Goal: Information Seeking & Learning: Find specific page/section

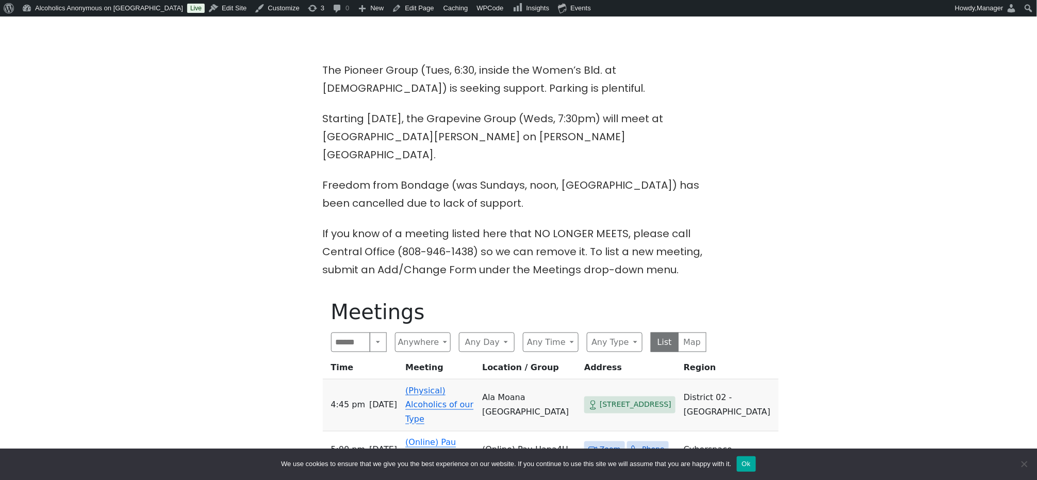
scroll to position [412, 0]
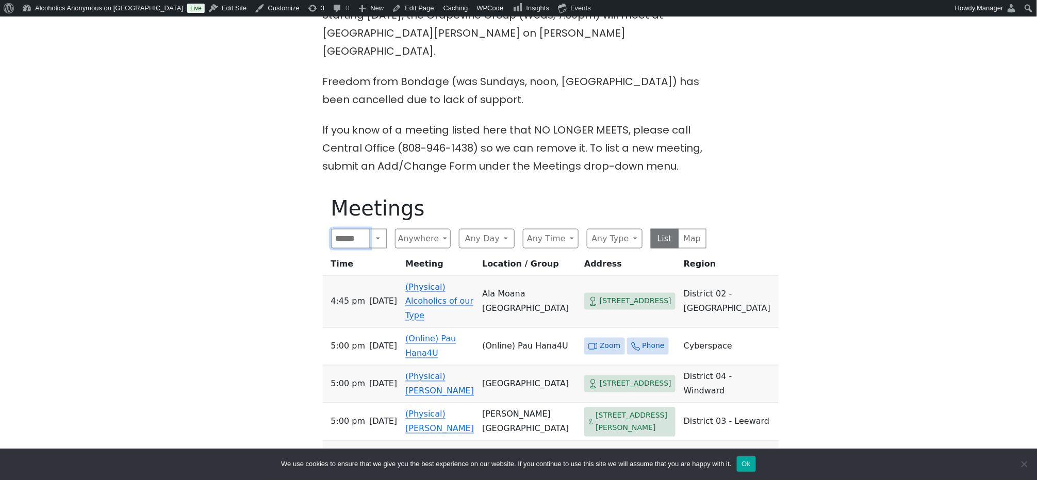
click at [345, 229] on input "Search" at bounding box center [351, 239] width 40 height 20
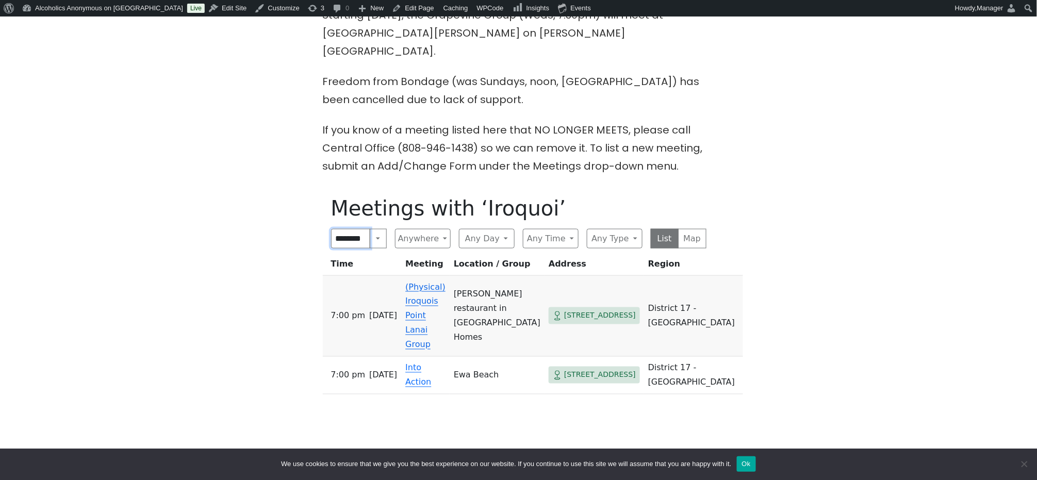
scroll to position [0, 2]
type input "********"
click at [423, 284] on link "(Physical) Iroquois Point Lanai Group" at bounding box center [425, 316] width 40 height 68
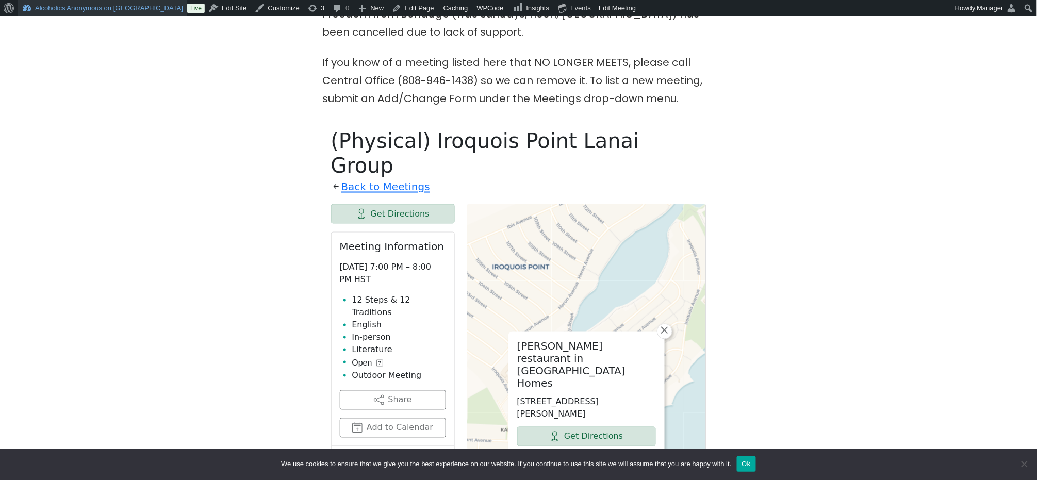
scroll to position [412, 0]
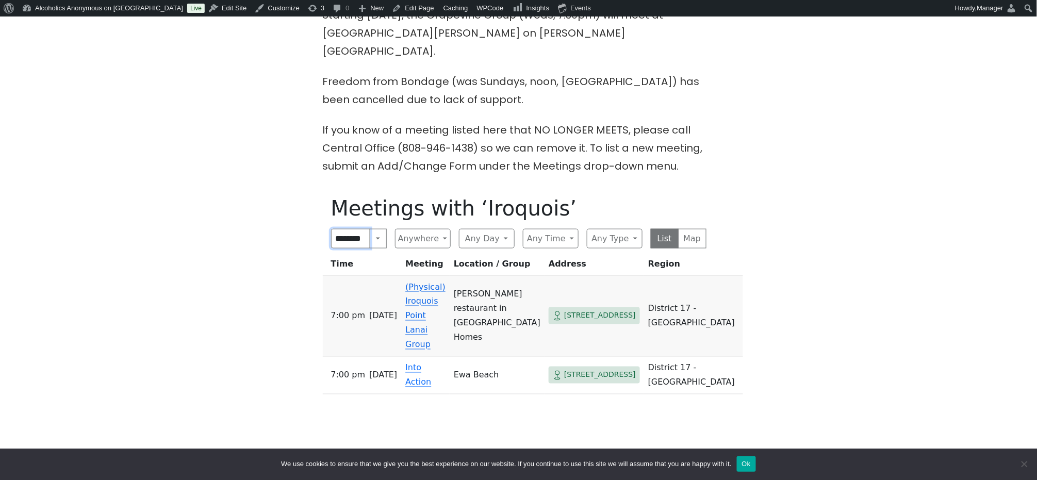
click at [352, 229] on input "********" at bounding box center [351, 239] width 40 height 20
click at [350, 229] on input "********" at bounding box center [351, 239] width 40 height 20
click at [351, 229] on input "********" at bounding box center [351, 239] width 40 height 20
click at [352, 229] on input "********" at bounding box center [351, 239] width 40 height 20
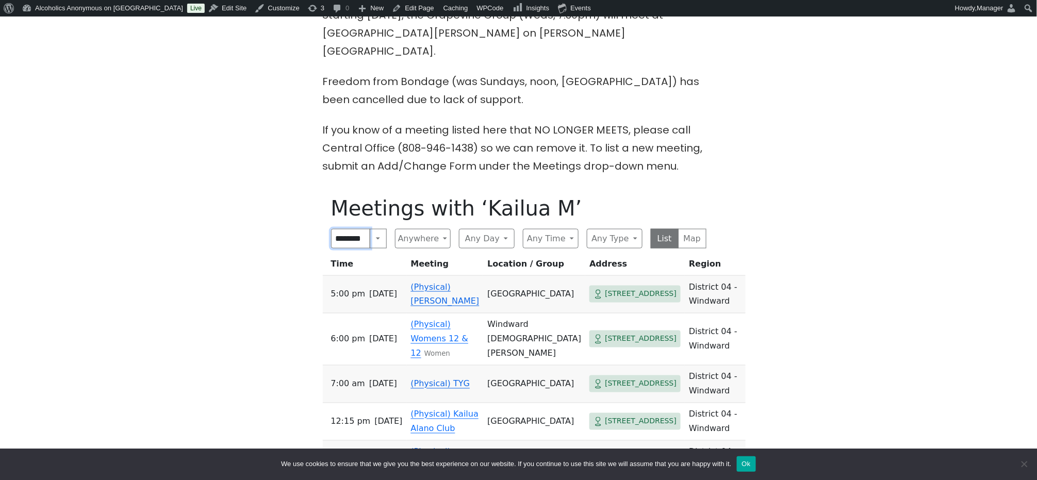
scroll to position [0, 3]
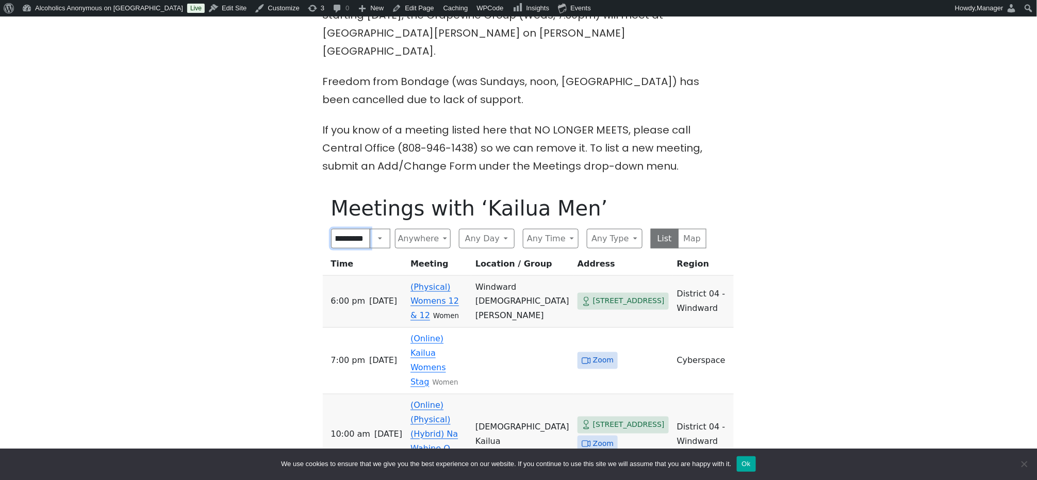
scroll to position [0, 12]
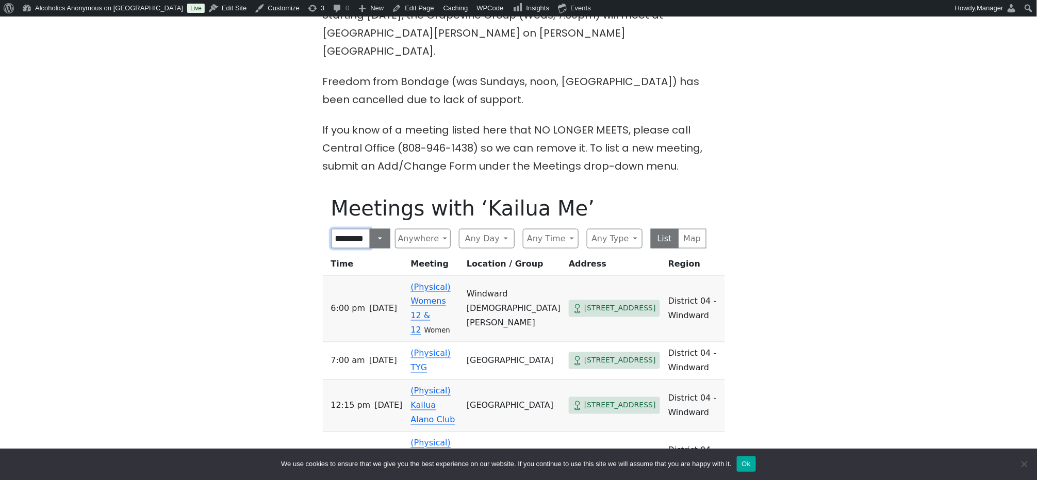
scroll to position [0, 7]
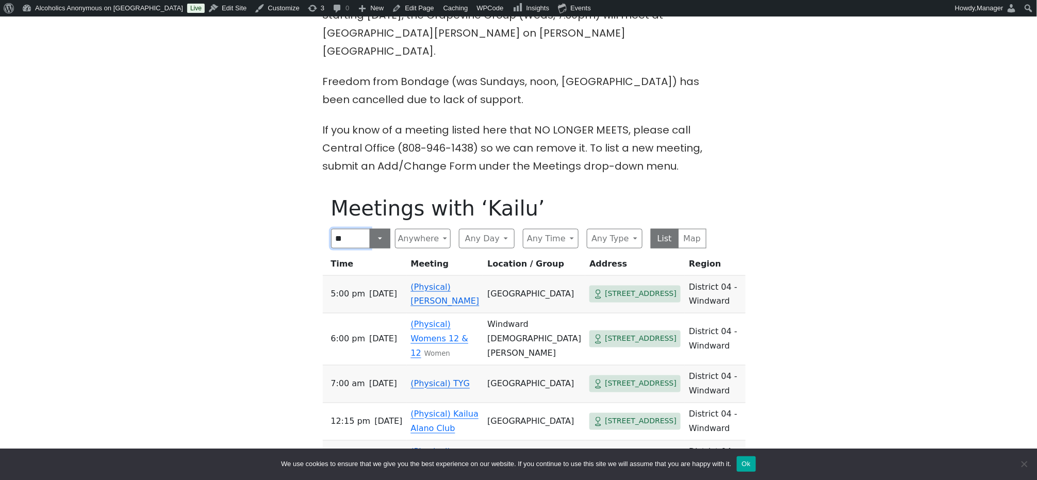
type input "*"
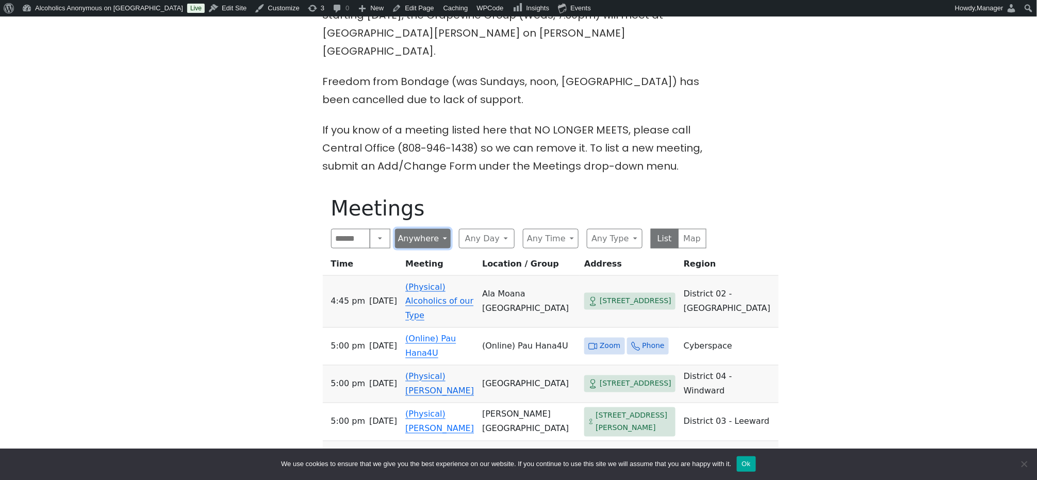
click at [444, 229] on button "Anywhere" at bounding box center [423, 239] width 56 height 20
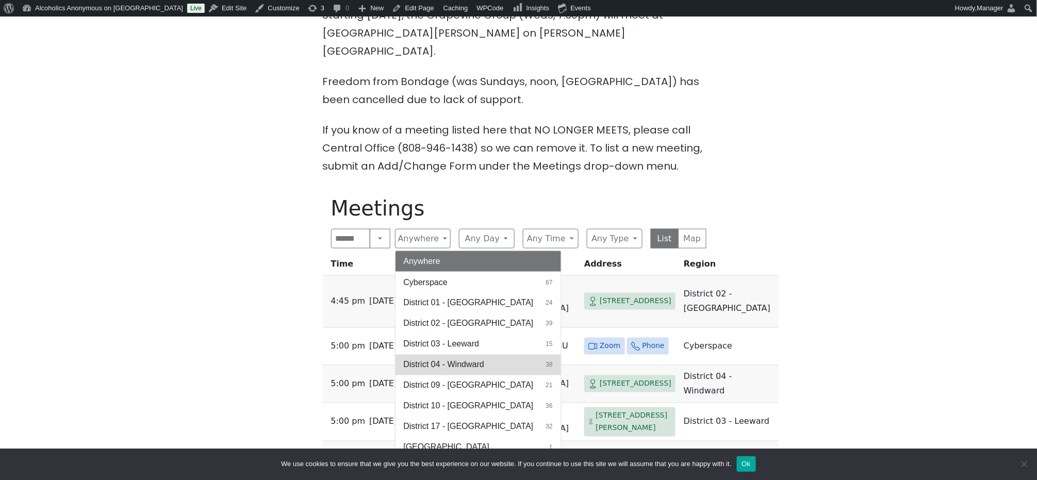
click at [458, 359] on span "District 04 - Windward" at bounding box center [444, 365] width 80 height 12
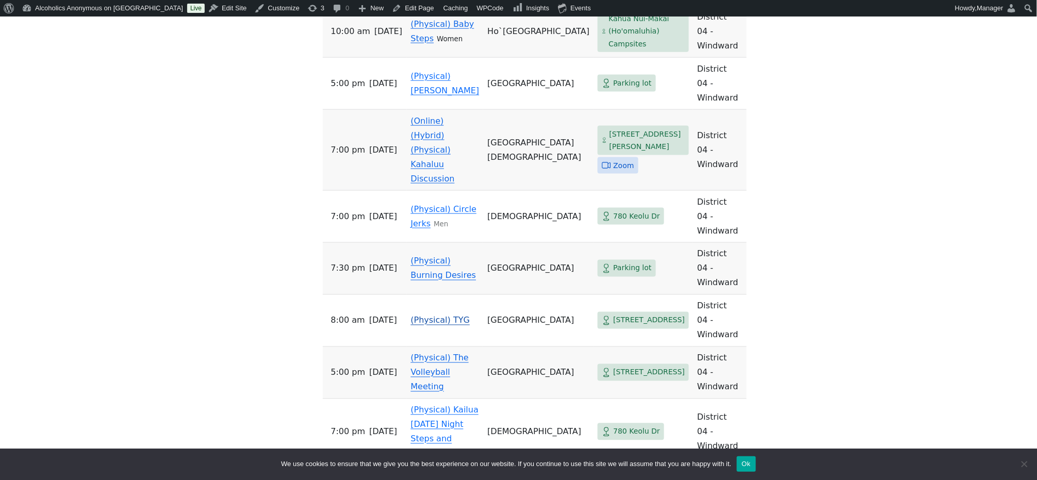
scroll to position [1856, 0]
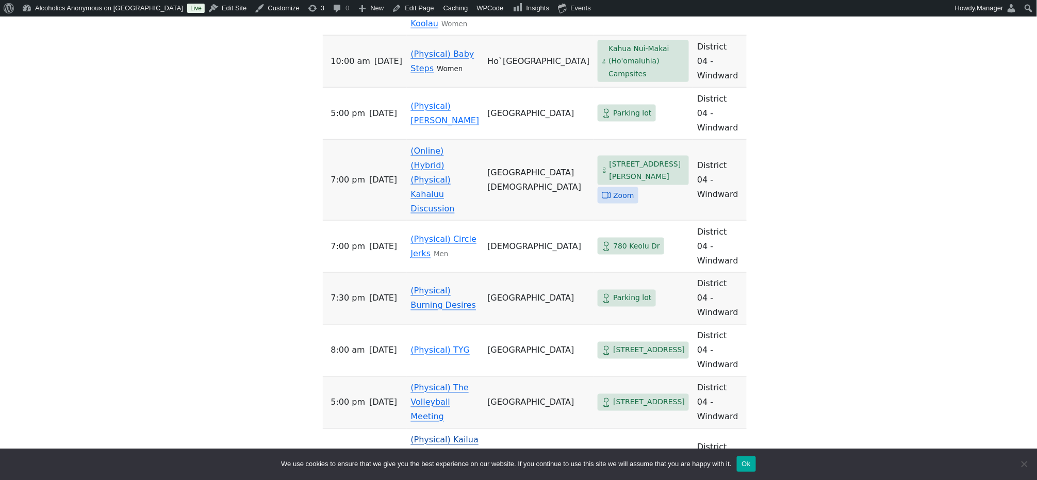
click at [461, 435] on link "(Physical) Kailua [DATE] Night Steps and Traditions" at bounding box center [445, 461] width 68 height 53
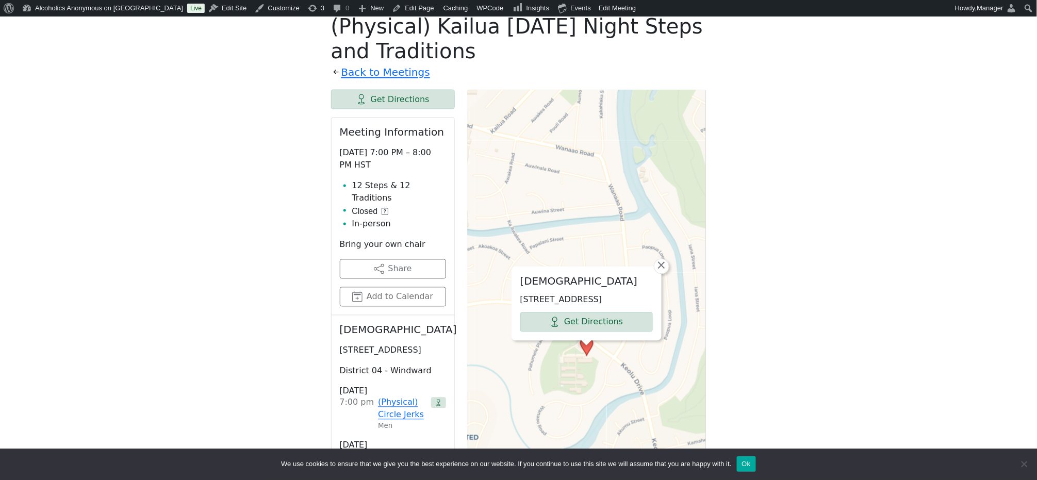
scroll to position [501, 0]
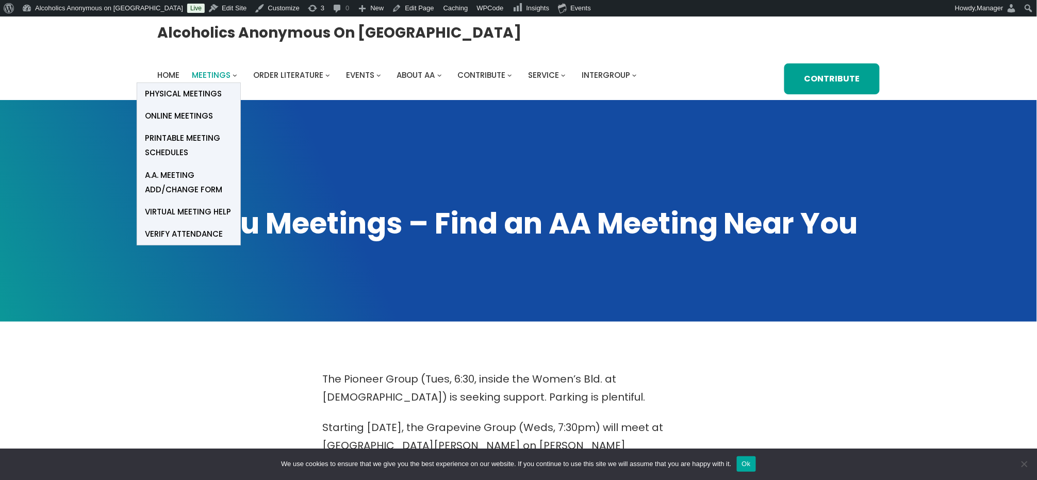
drag, startPoint x: 216, startPoint y: 74, endPoint x: 224, endPoint y: 78, distance: 8.8
click at [217, 74] on span "Meetings" at bounding box center [211, 75] width 39 height 11
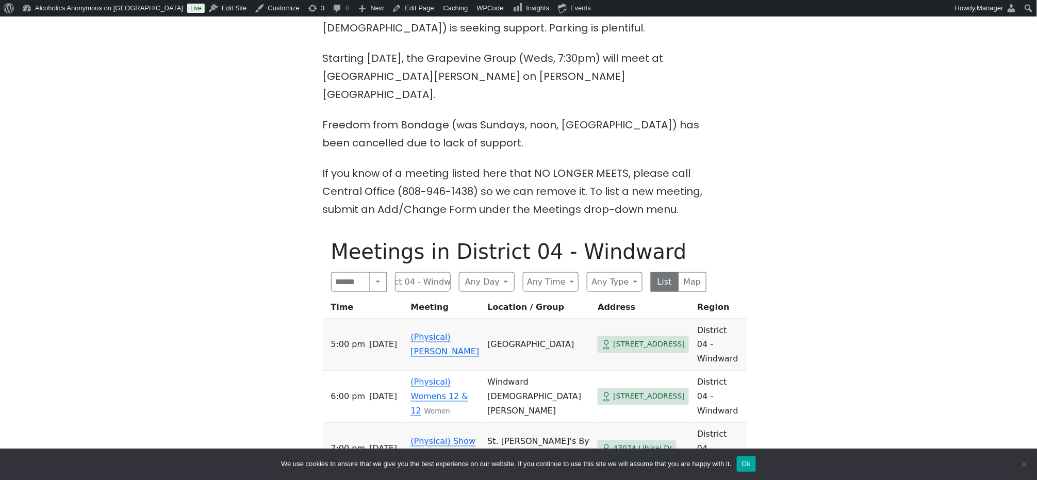
scroll to position [412, 0]
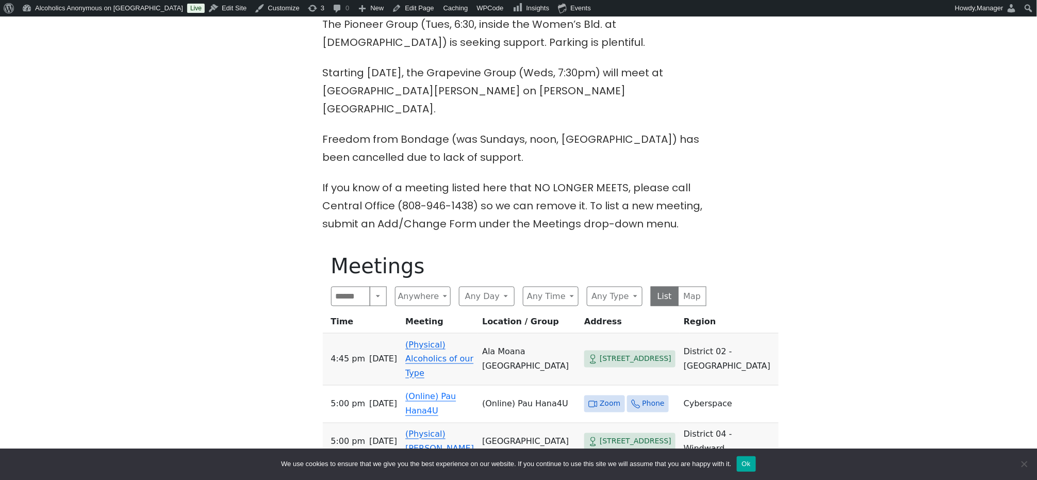
scroll to position [481, 0]
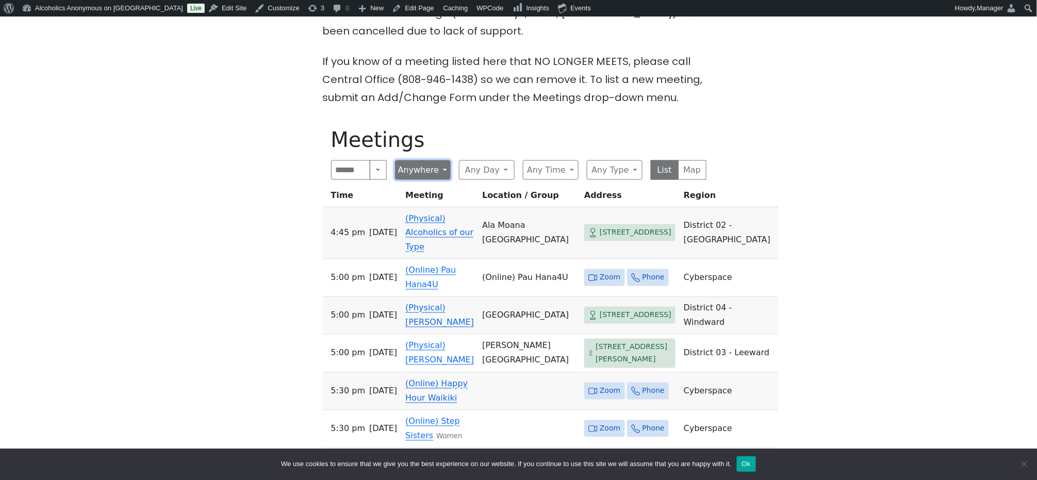
click at [444, 160] on button "Anywhere" at bounding box center [423, 170] width 56 height 20
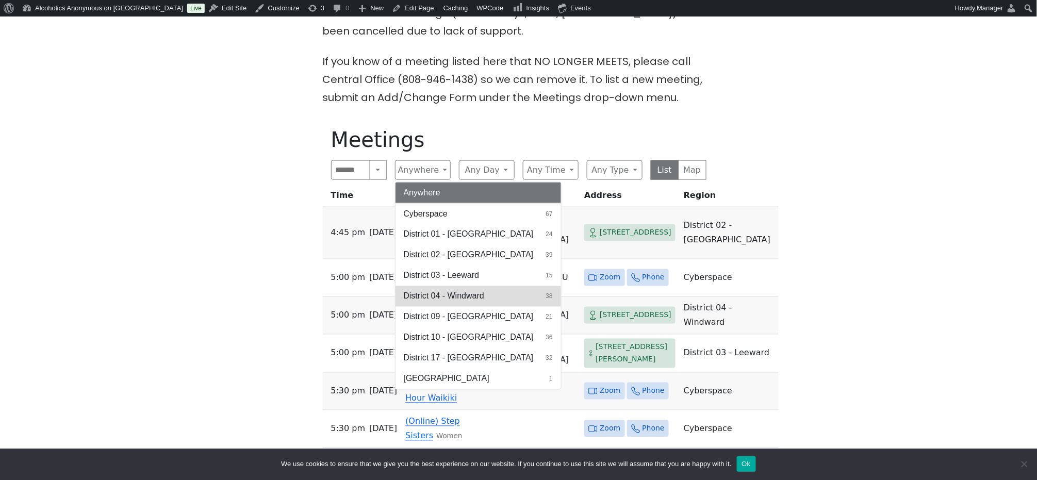
click at [441, 290] on span "District 04 - Windward" at bounding box center [444, 296] width 80 height 12
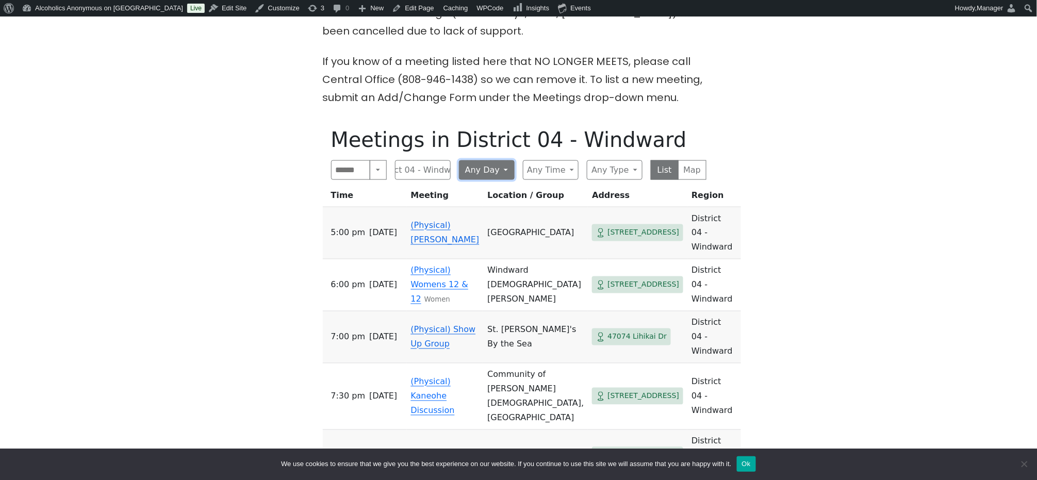
click at [504, 160] on button "Any Day" at bounding box center [487, 170] width 56 height 20
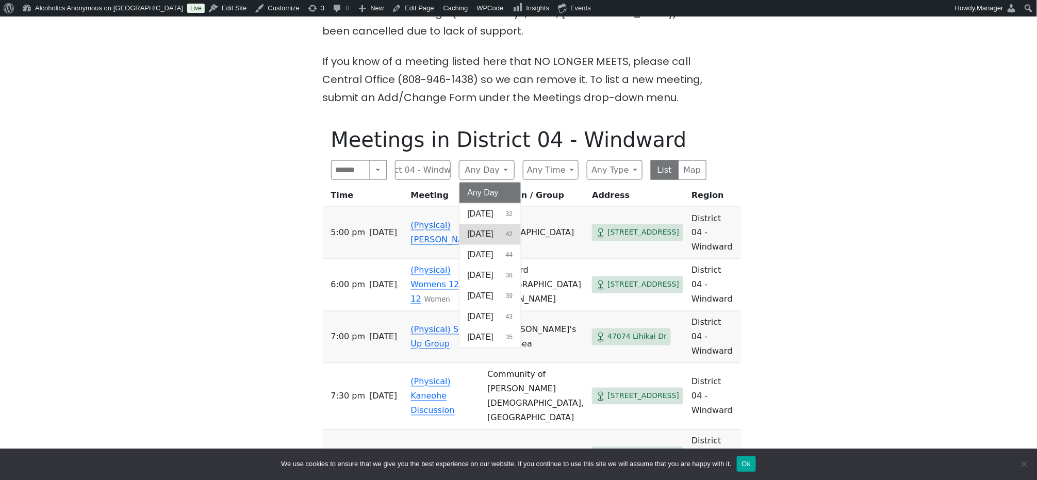
click at [487, 228] on span "[DATE]" at bounding box center [481, 234] width 26 height 12
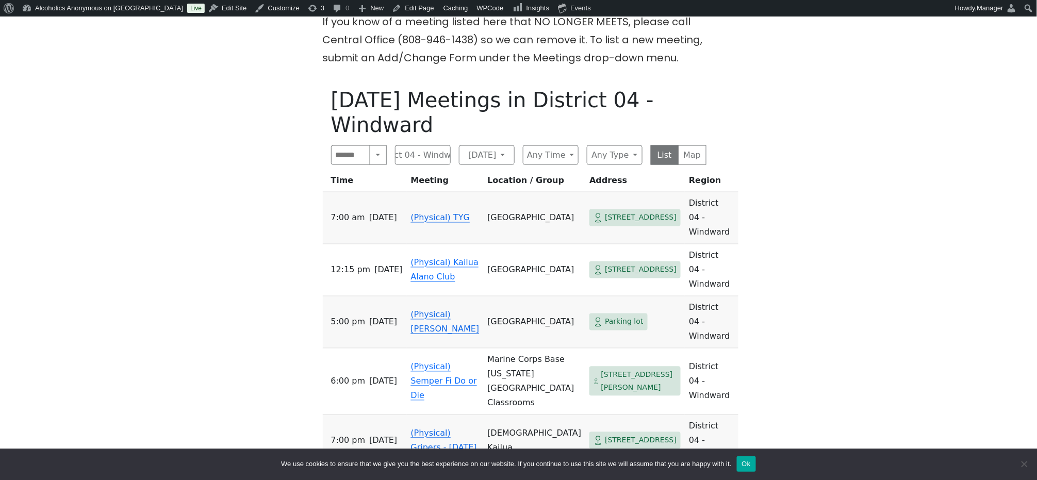
scroll to position [481, 0]
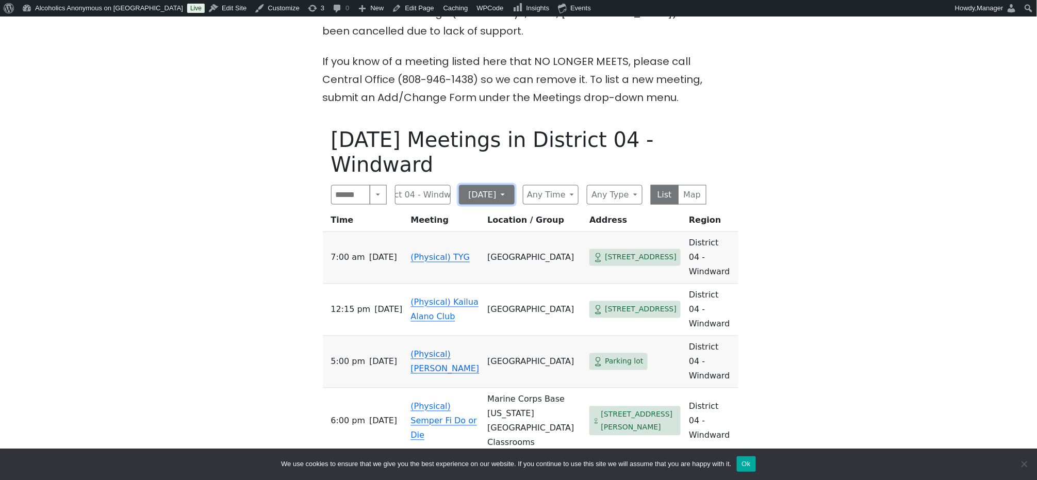
click at [504, 185] on button "[DATE]" at bounding box center [487, 195] width 56 height 20
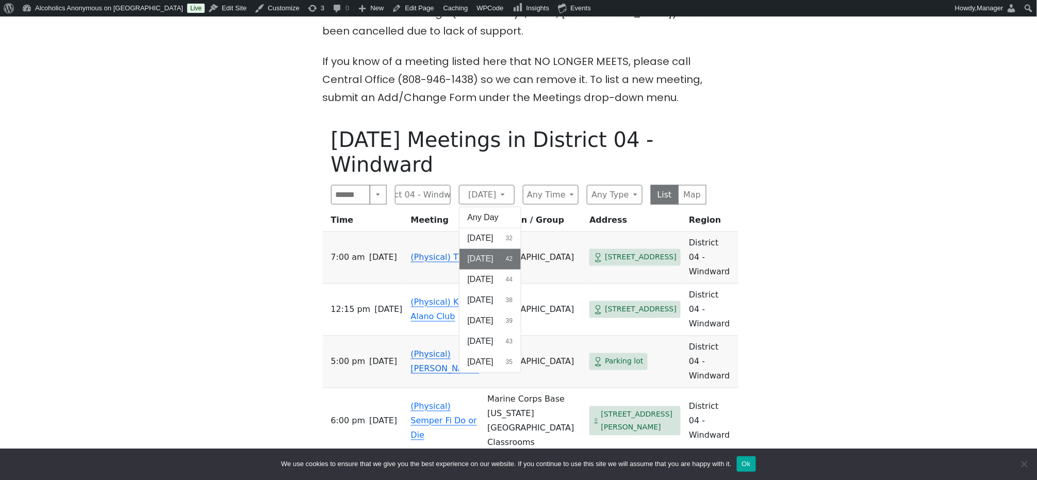
click at [497, 207] on button "Any Day" at bounding box center [490, 217] width 62 height 21
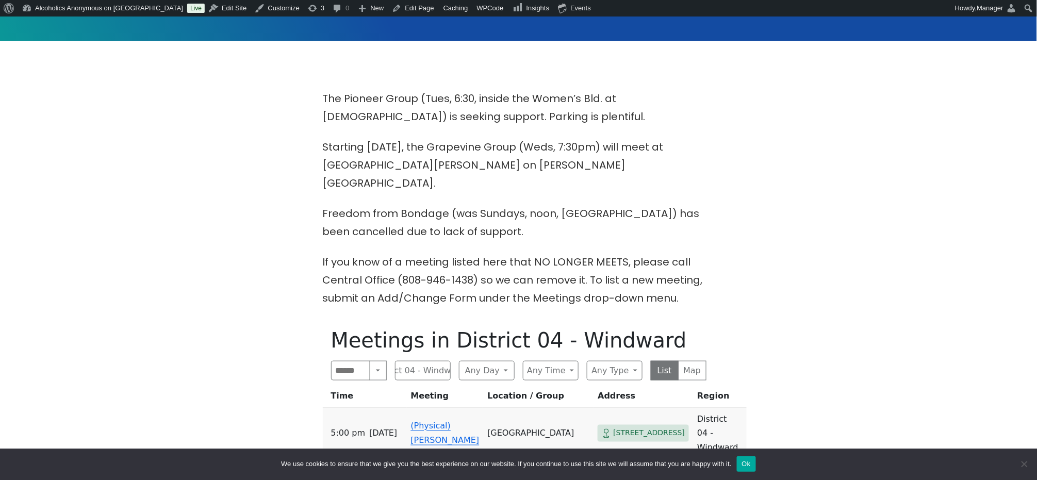
scroll to position [275, 0]
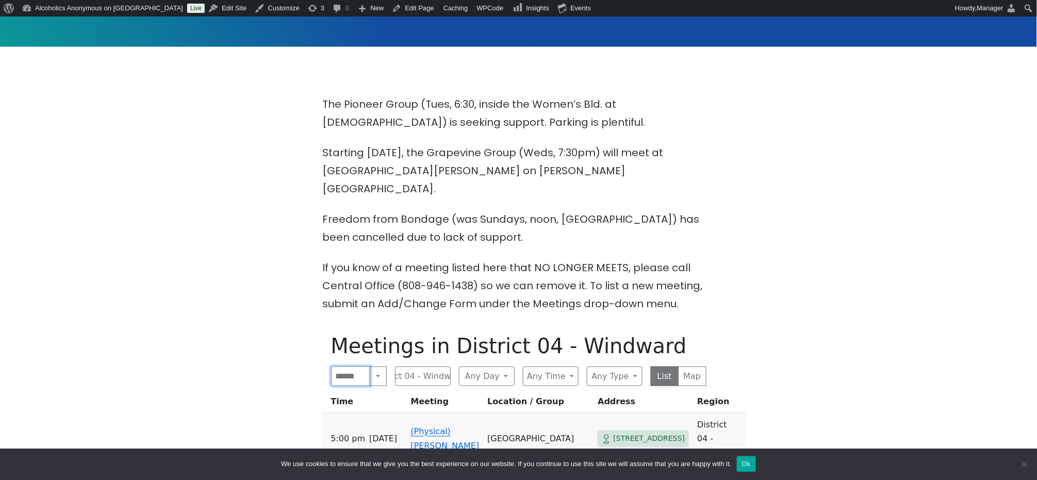
click at [342, 367] on input "Search" at bounding box center [351, 377] width 40 height 20
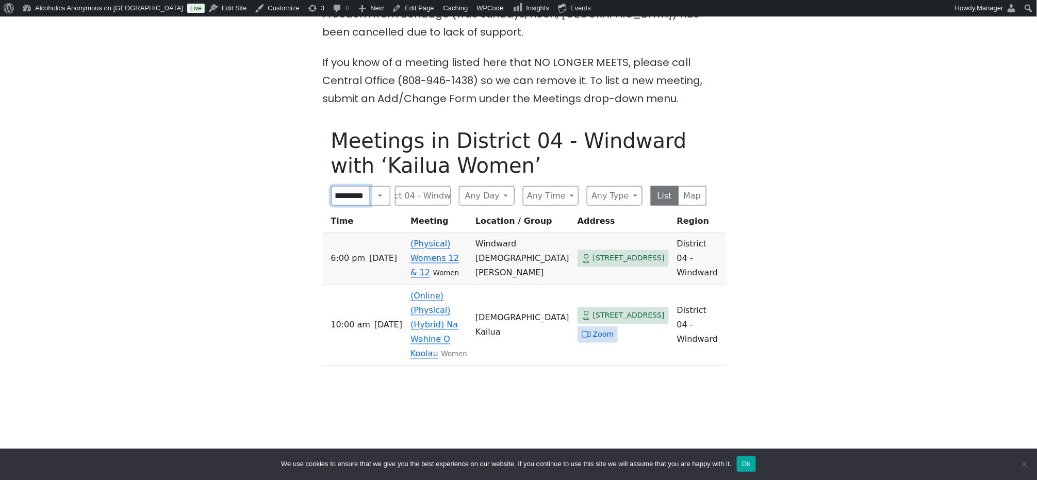
scroll to position [481, 0]
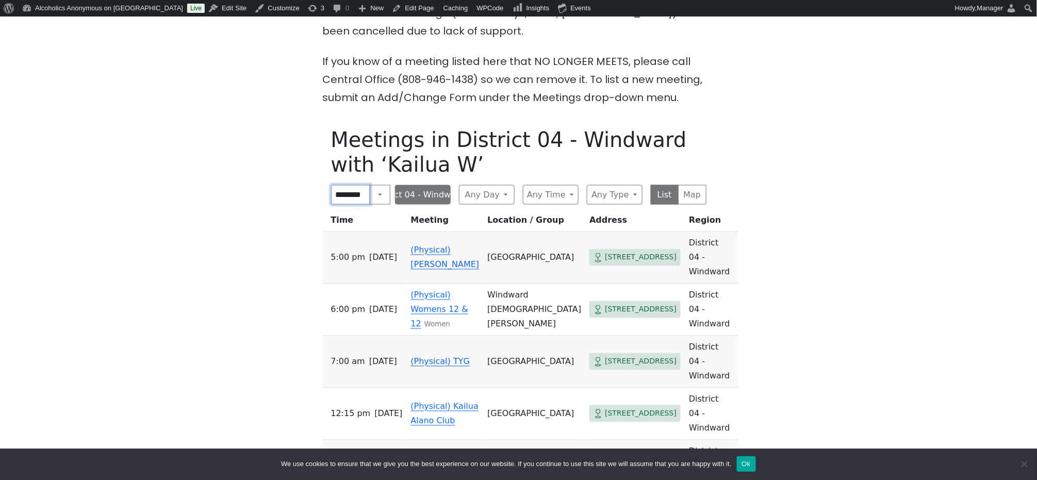
scroll to position [0, 4]
type input "******"
click at [503, 185] on button "Any Day" at bounding box center [487, 195] width 56 height 20
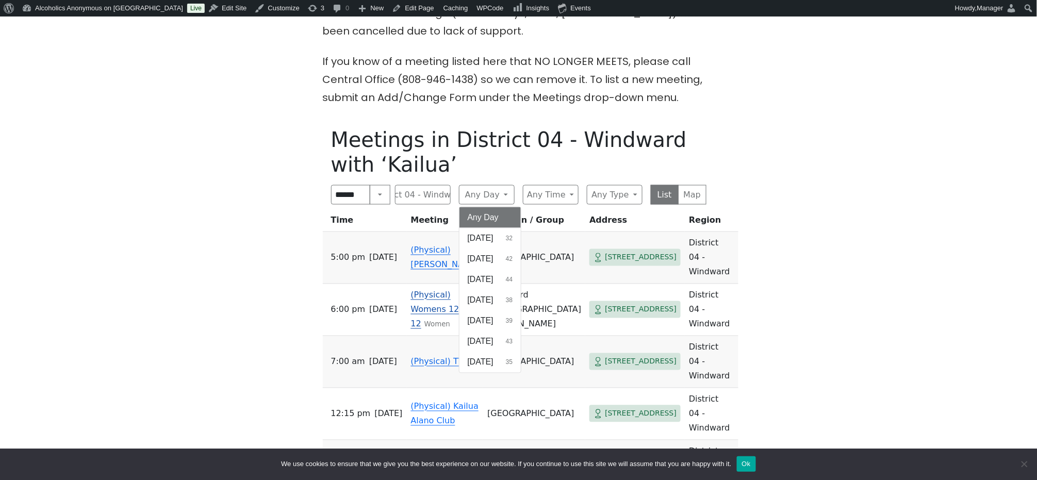
click at [484, 294] on span "[DATE]" at bounding box center [481, 300] width 26 height 12
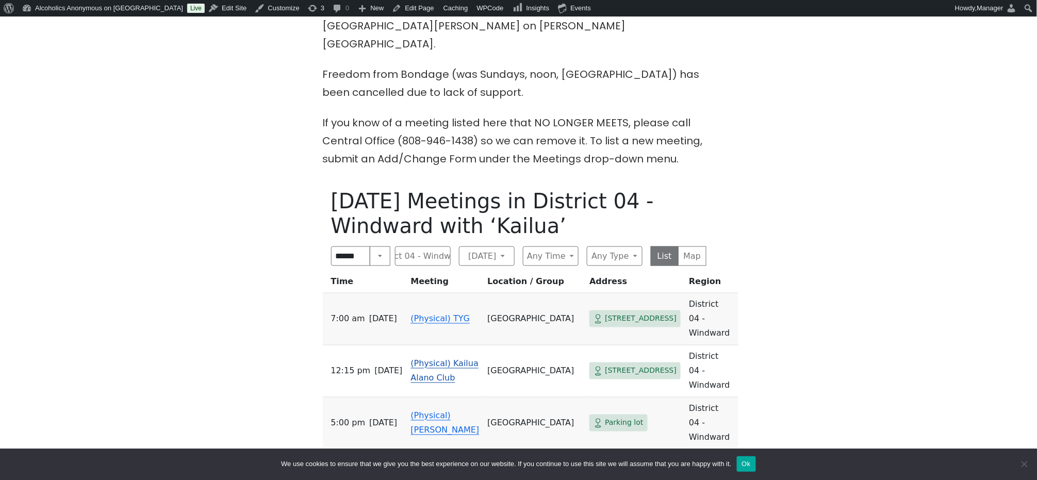
scroll to position [412, 0]
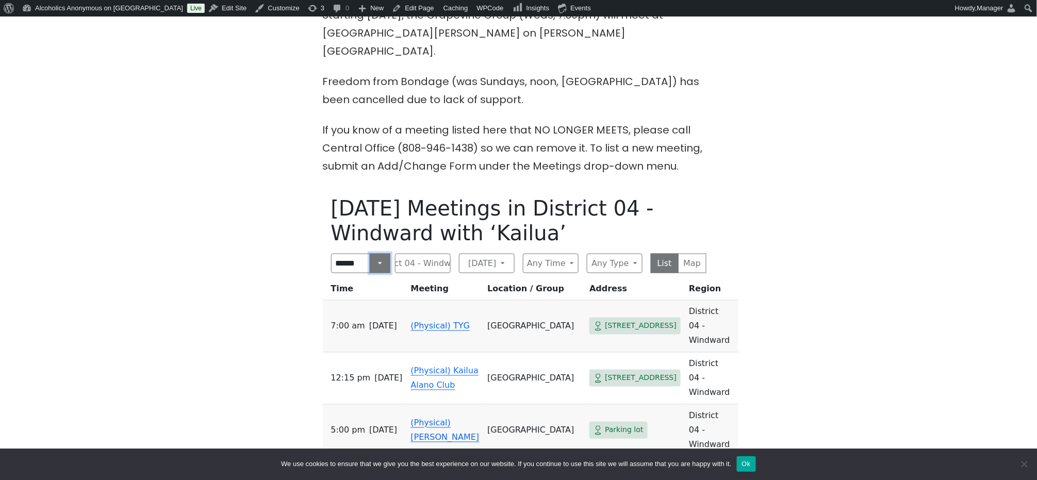
click at [375, 254] on button "Search" at bounding box center [380, 264] width 21 height 20
click at [740, 326] on div "The Pioneer Group (Tues, 6:30, inside the Women’s Bld. at [DEMOGRAPHIC_DATA]) i…" at bounding box center [518, 319] width 933 height 722
drag, startPoint x: 361, startPoint y: 244, endPoint x: 249, endPoint y: 233, distance: 112.4
click at [292, 240] on div "The Pioneer Group (Tues, 6:30, inside the Women’s Bld. at [DEMOGRAPHIC_DATA]) i…" at bounding box center [518, 319] width 933 height 722
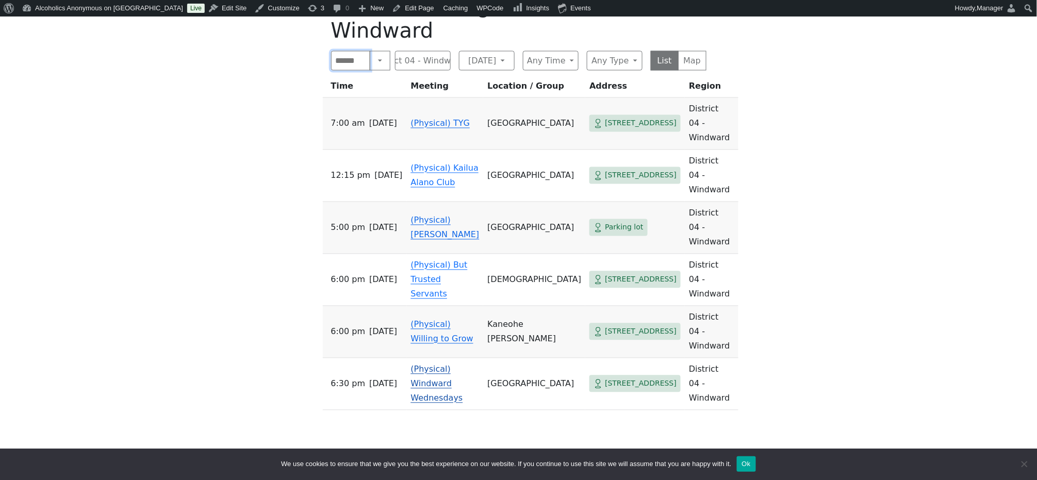
scroll to position [619, 0]
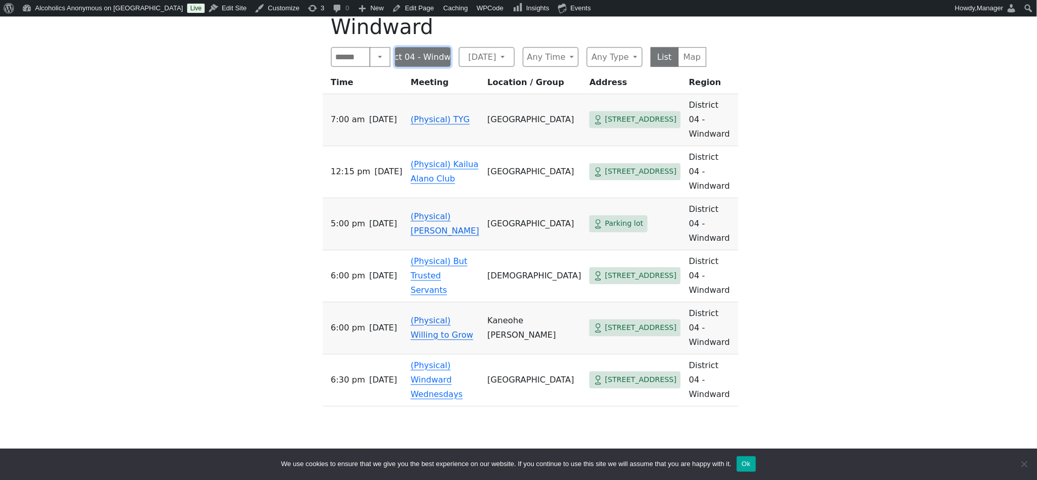
click at [425, 47] on button "District 04 - Windward" at bounding box center [423, 57] width 56 height 20
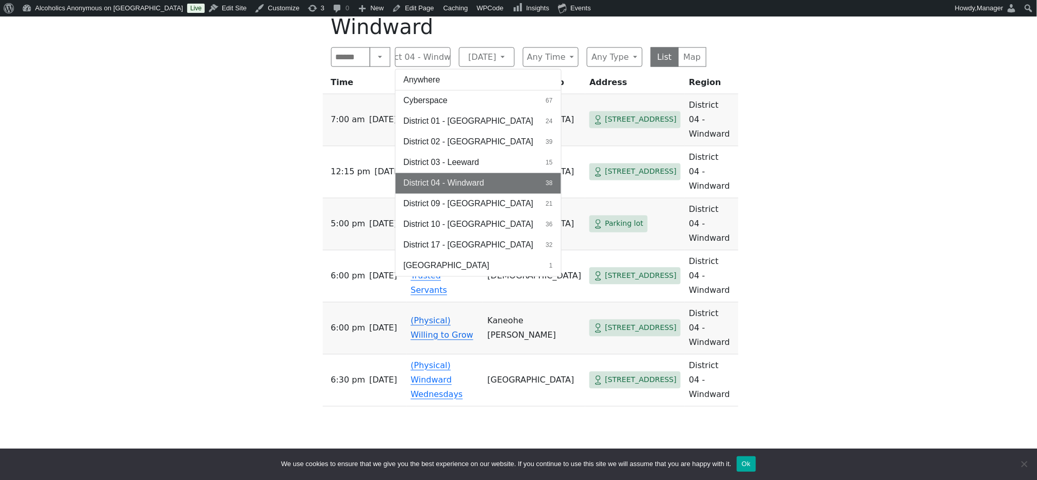
drag, startPoint x: 428, startPoint y: 62, endPoint x: 439, endPoint y: 55, distance: 13.0
click at [428, 70] on button "Anywhere" at bounding box center [477, 80] width 165 height 21
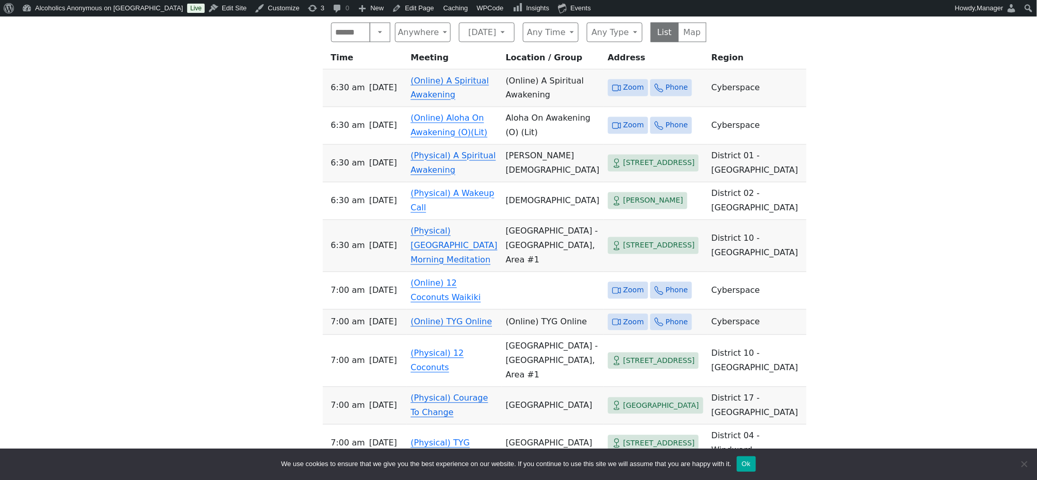
scroll to position [412, 0]
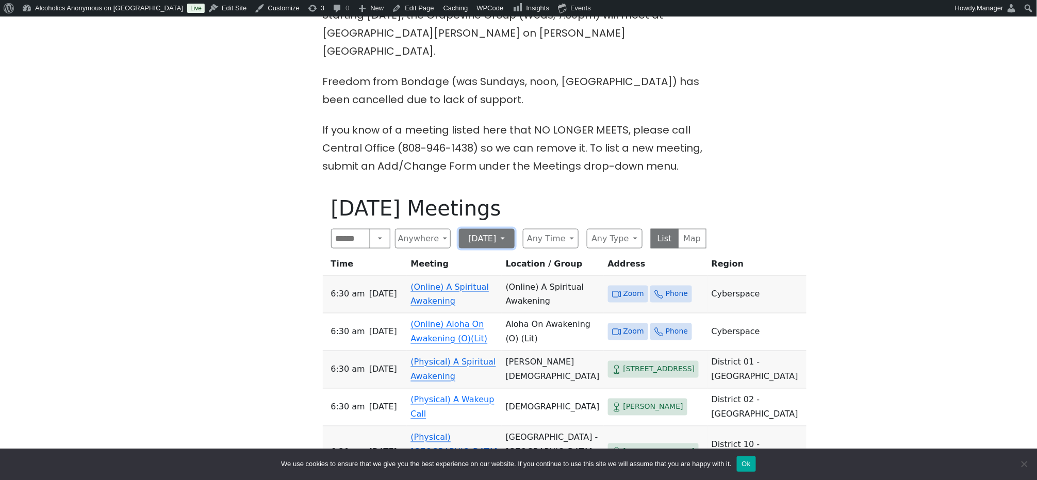
click at [491, 229] on button "[DATE]" at bounding box center [487, 239] width 56 height 20
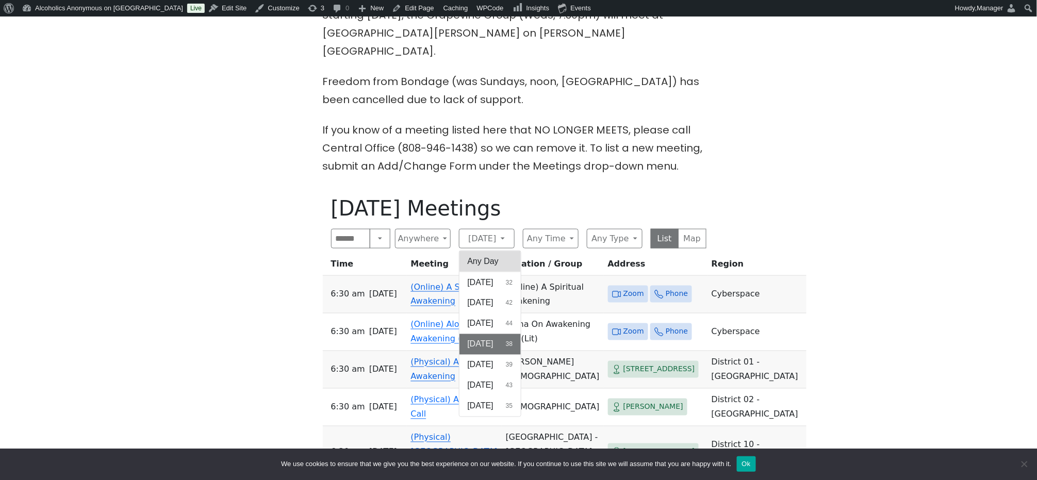
click at [483, 251] on button "Any Day" at bounding box center [490, 261] width 62 height 21
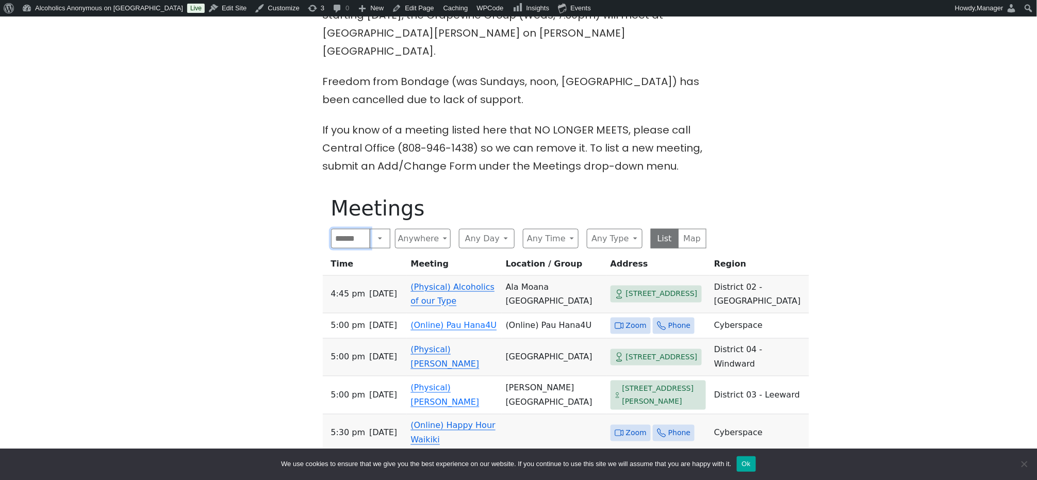
drag, startPoint x: 346, startPoint y: 229, endPoint x: 364, endPoint y: 227, distance: 17.6
click at [348, 229] on input "Search" at bounding box center [351, 239] width 40 height 20
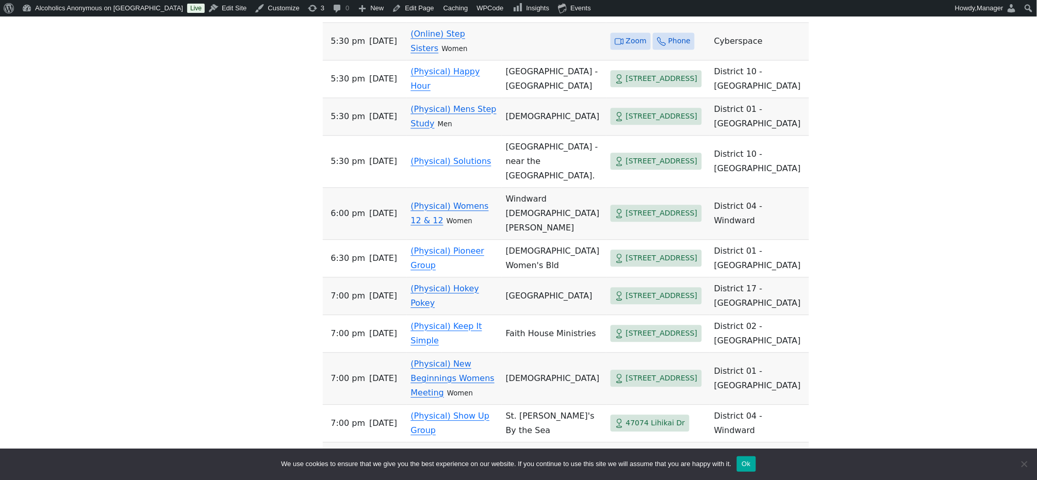
scroll to position [893, 0]
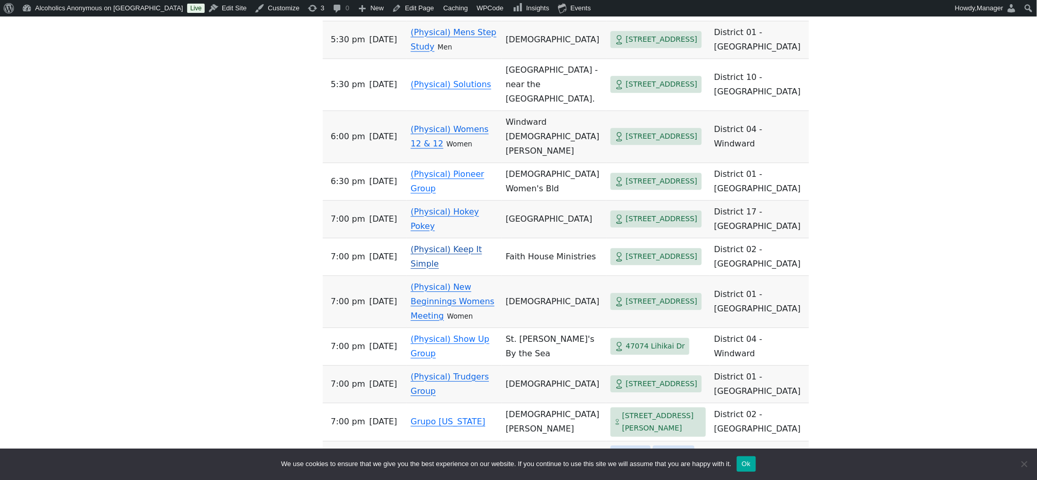
scroll to position [611, 0]
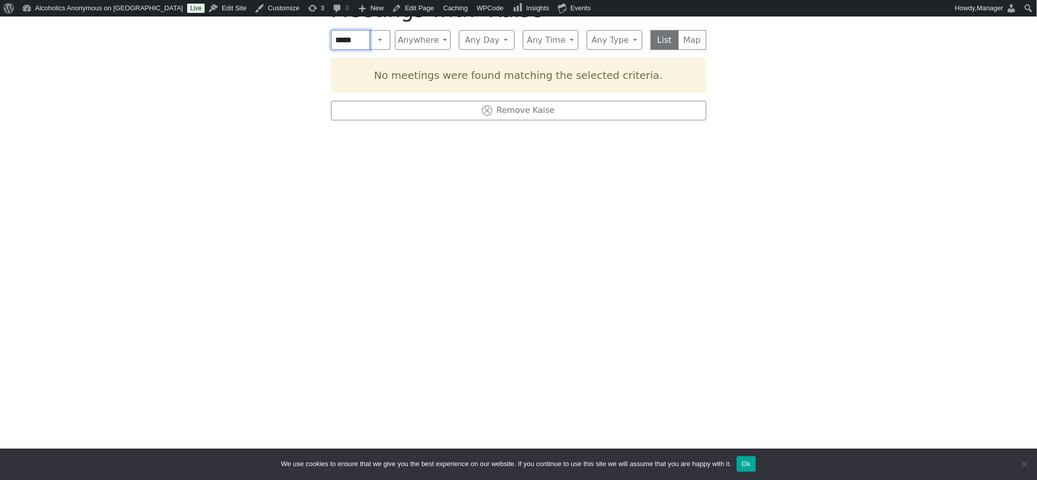
type input "******"
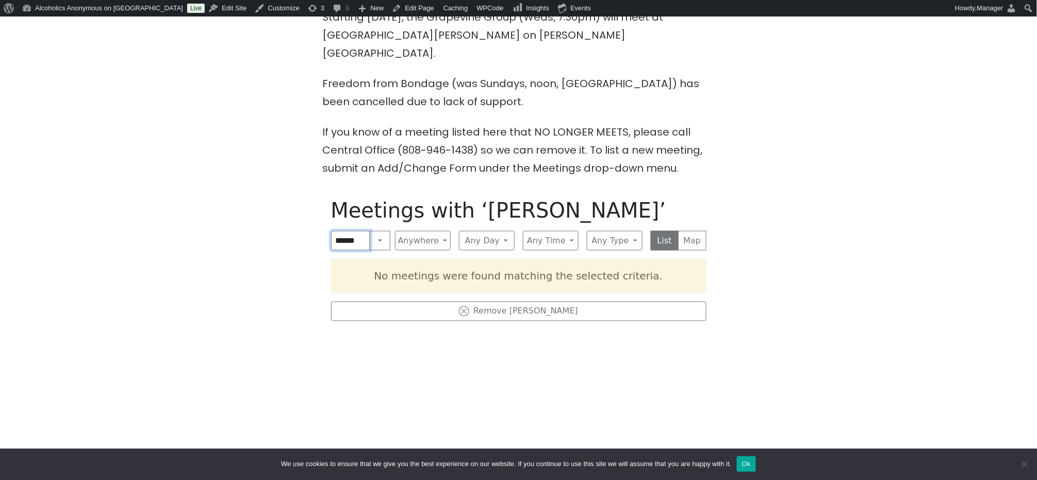
scroll to position [405, 0]
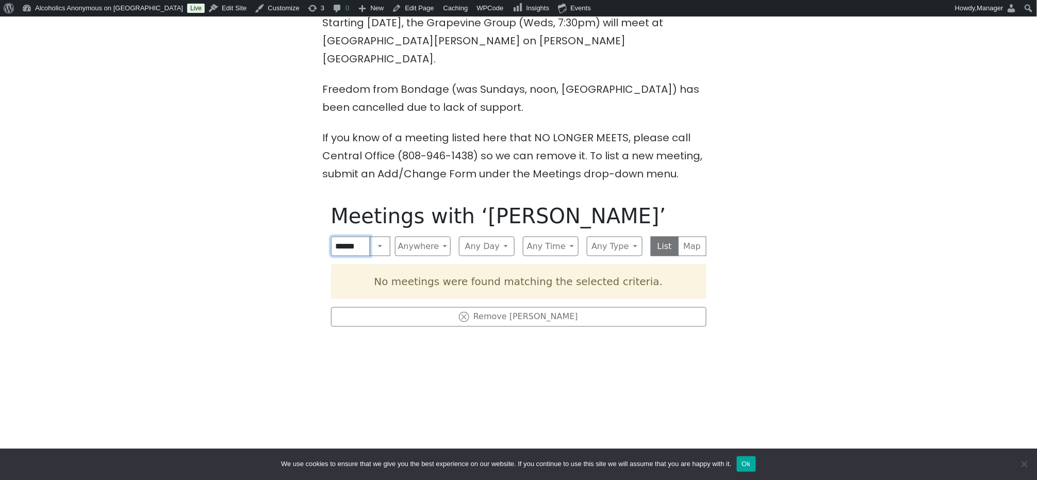
drag, startPoint x: 364, startPoint y: 227, endPoint x: 301, endPoint y: 223, distance: 63.5
click at [301, 223] on div "The Pioneer Group (Tues, 6:30, inside the Women’s Bld. at [DEMOGRAPHIC_DATA]) i…" at bounding box center [518, 326] width 933 height 722
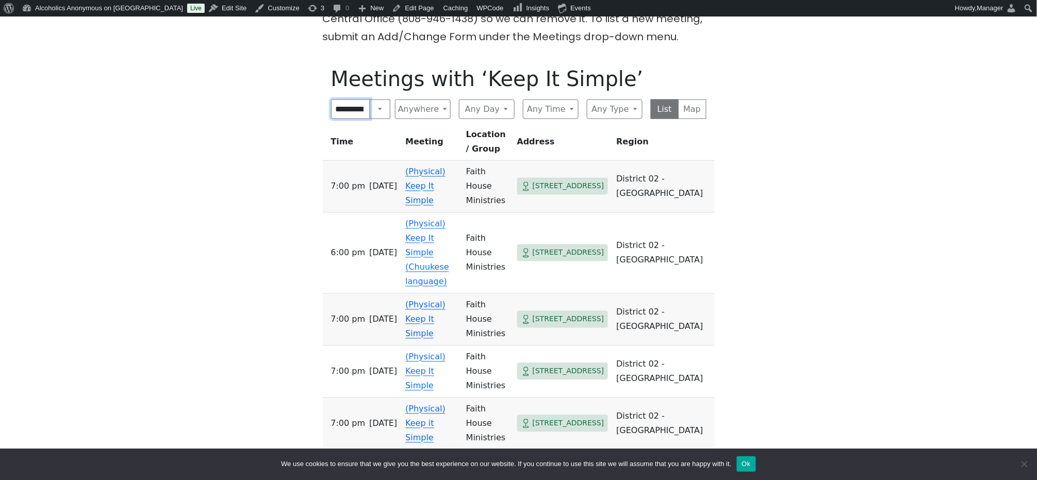
drag, startPoint x: 363, startPoint y: 93, endPoint x: 260, endPoint y: 89, distance: 102.7
click at [260, 89] on div "**********" at bounding box center [518, 189] width 933 height 722
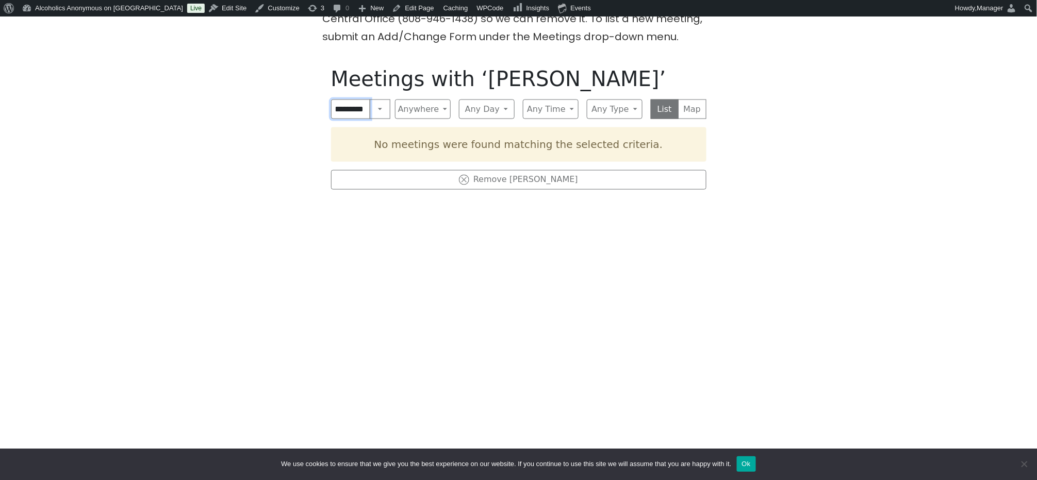
scroll to position [0, 11]
type input "*"
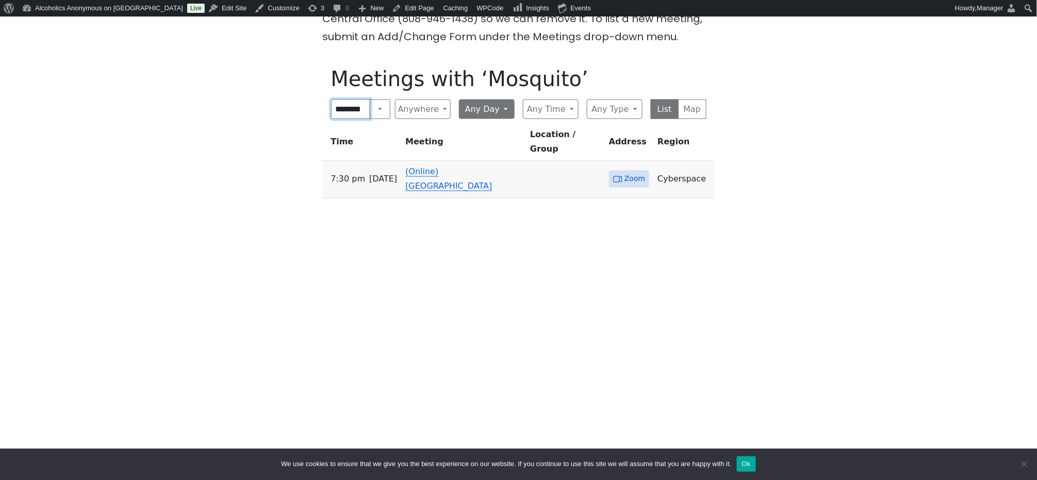
scroll to position [0, 6]
click at [344, 99] on input "********" at bounding box center [351, 109] width 40 height 20
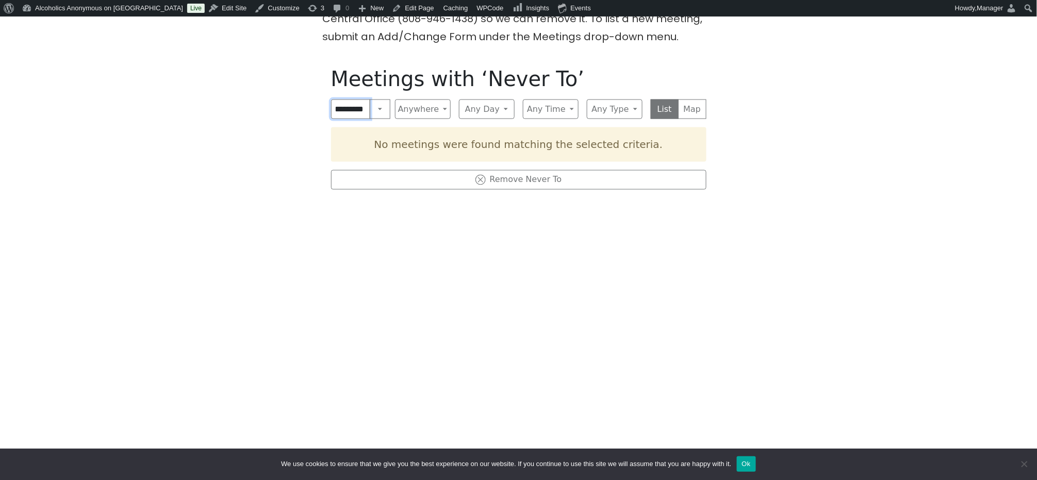
scroll to position [0, 9]
type input "*"
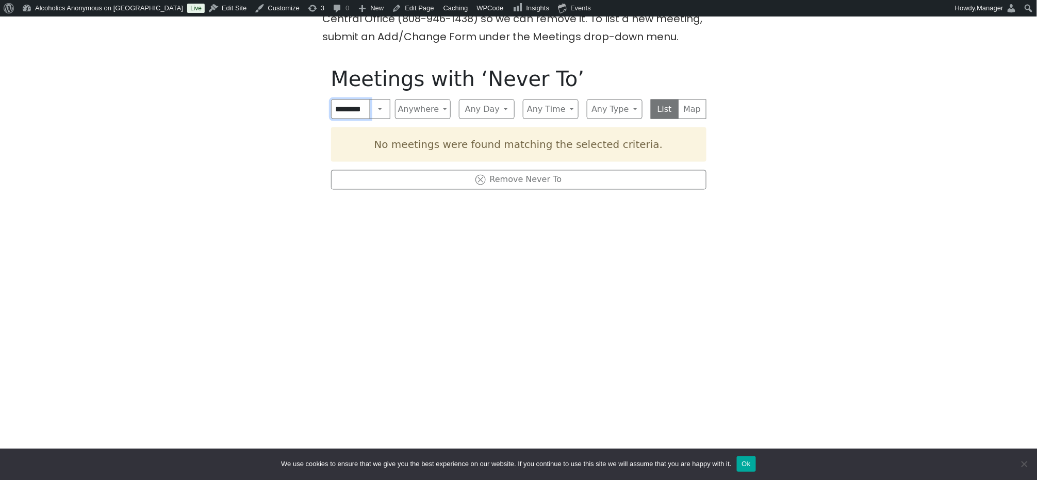
scroll to position [0, 4]
type input "*"
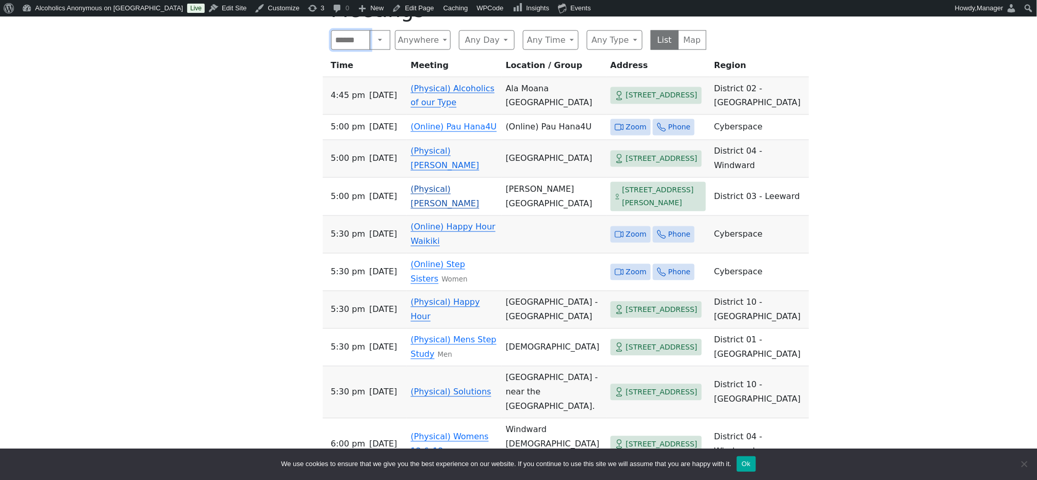
scroll to position [473, 0]
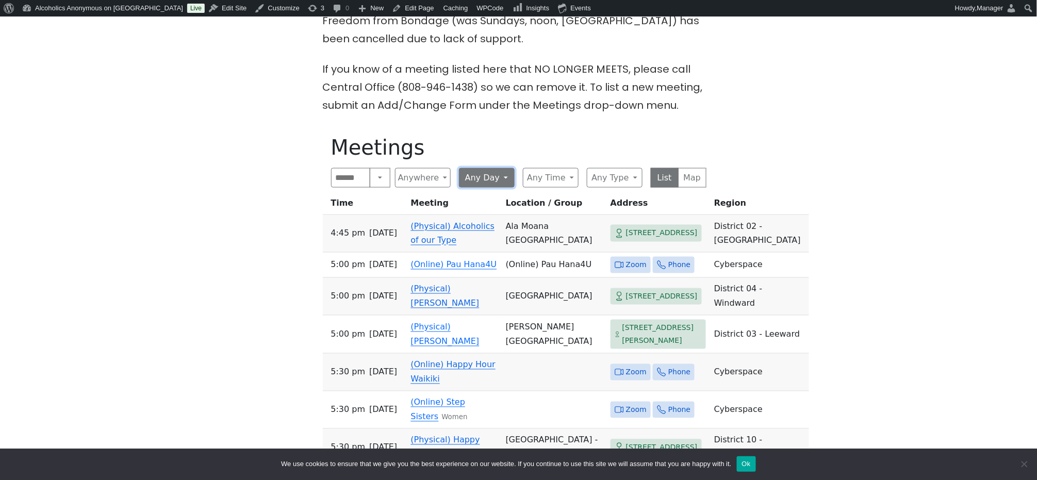
click at [501, 168] on button "Any Day" at bounding box center [487, 178] width 56 height 20
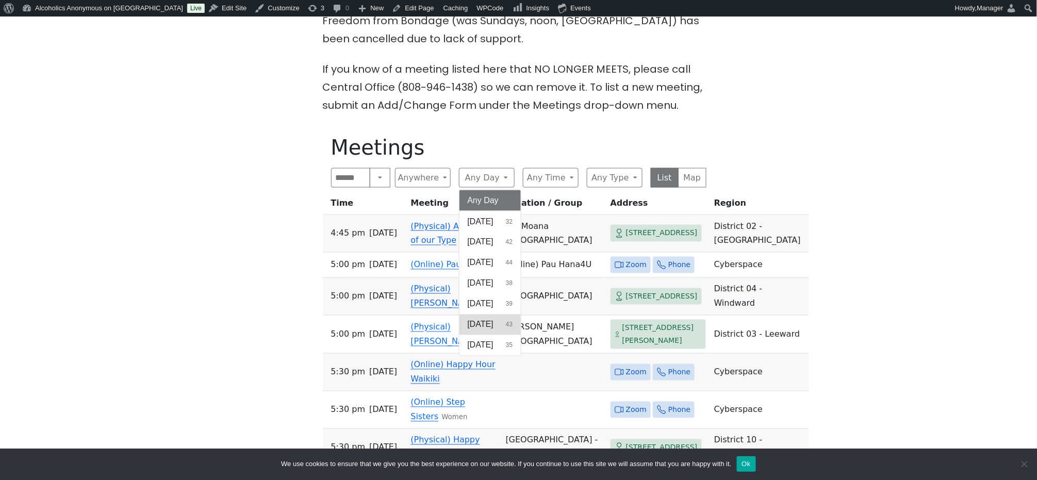
click at [482, 319] on span "[DATE]" at bounding box center [481, 325] width 26 height 12
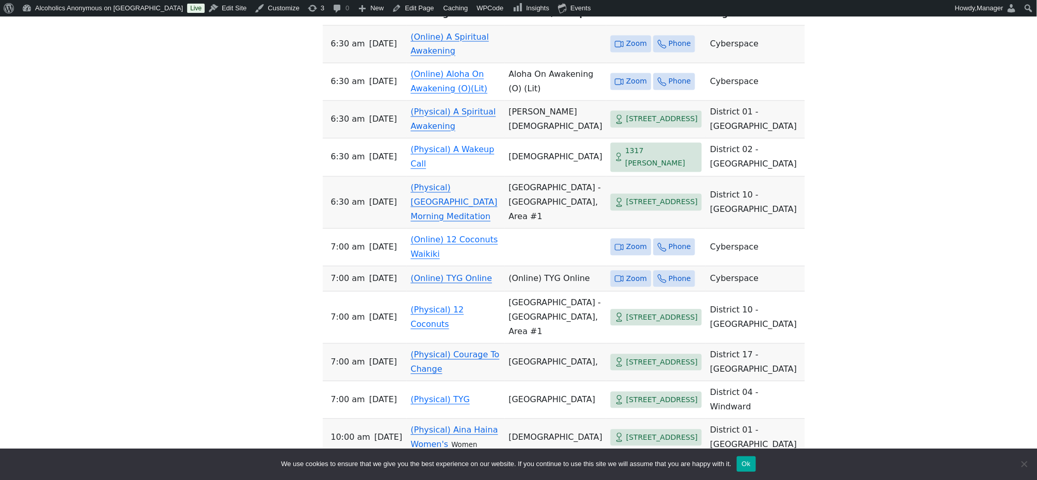
scroll to position [473, 0]
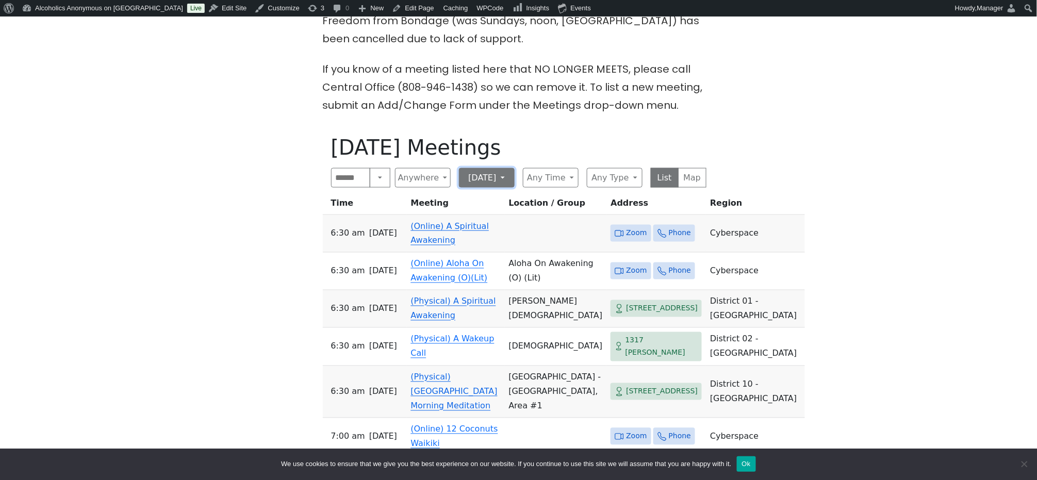
click at [504, 168] on button "[DATE]" at bounding box center [487, 178] width 56 height 20
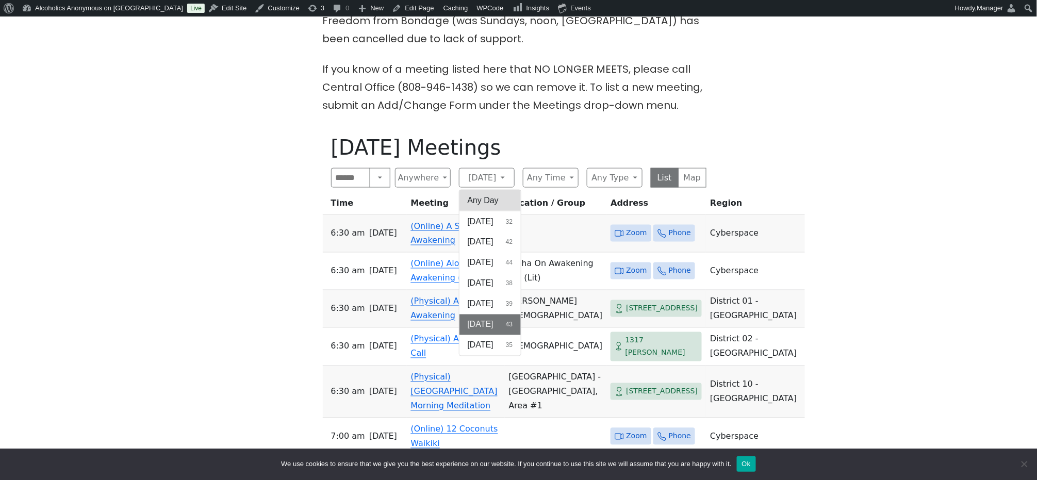
click at [492, 190] on button "Any Day" at bounding box center [490, 200] width 62 height 21
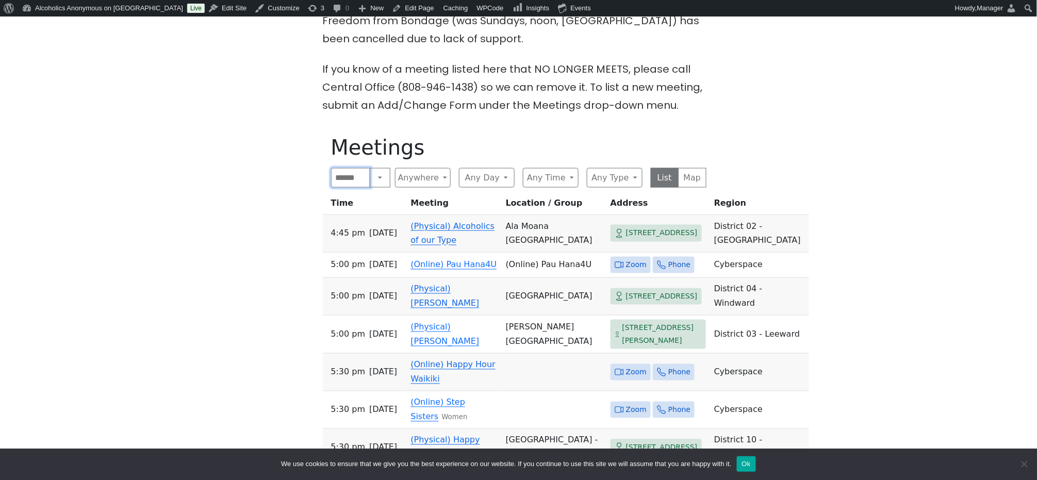
click at [349, 168] on input "Search" at bounding box center [351, 178] width 40 height 20
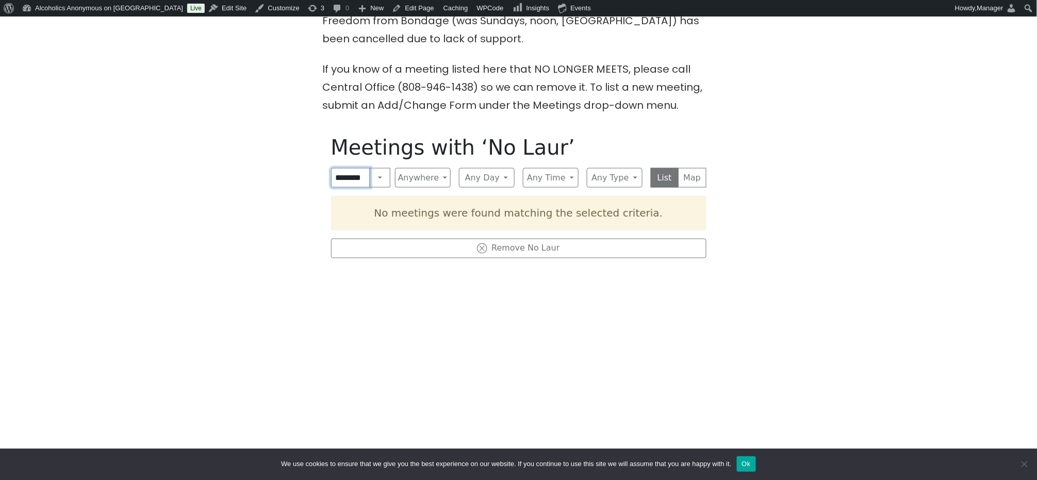
scroll to position [0, 5]
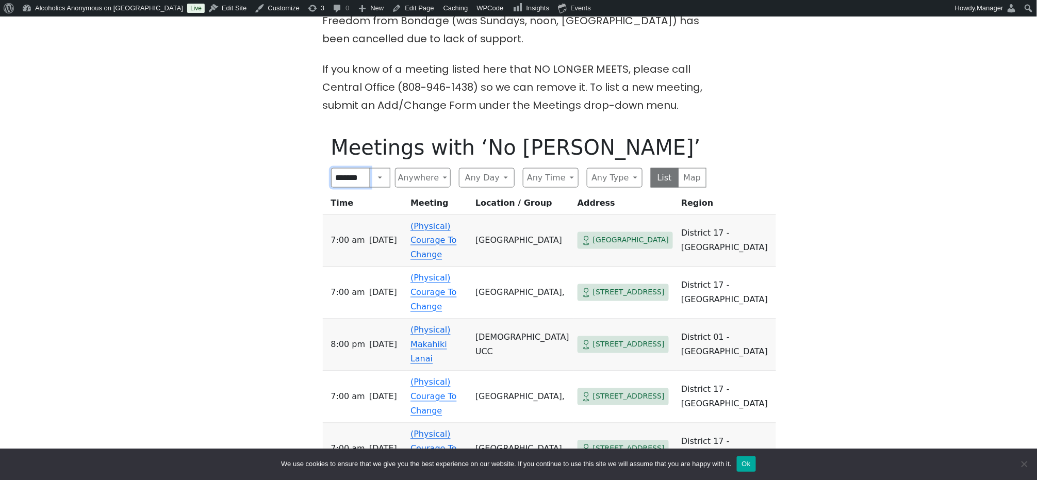
scroll to position [0, 1]
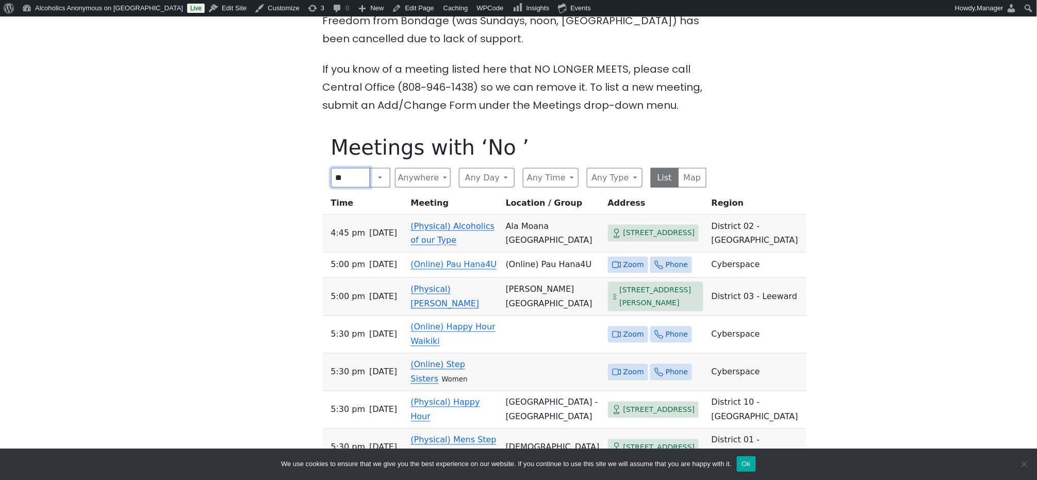
type input "*"
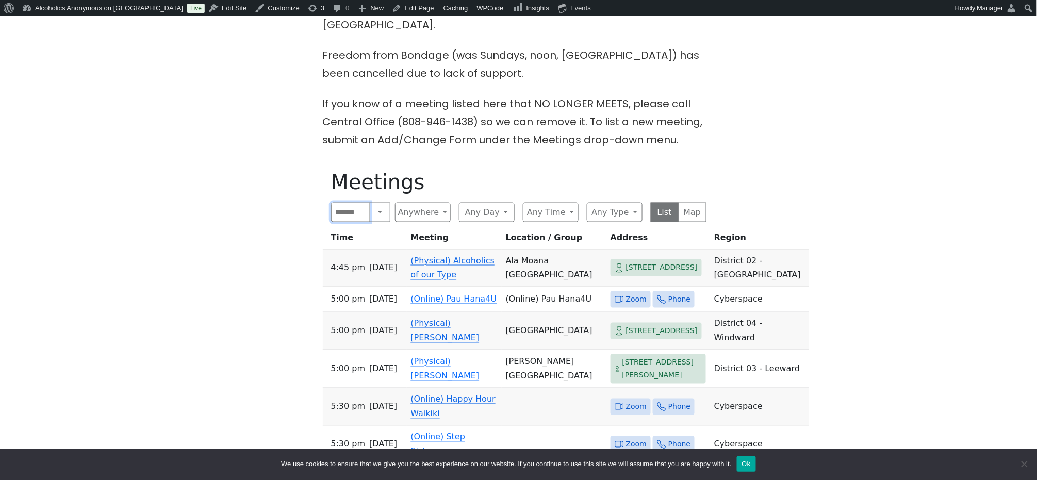
scroll to position [336, 0]
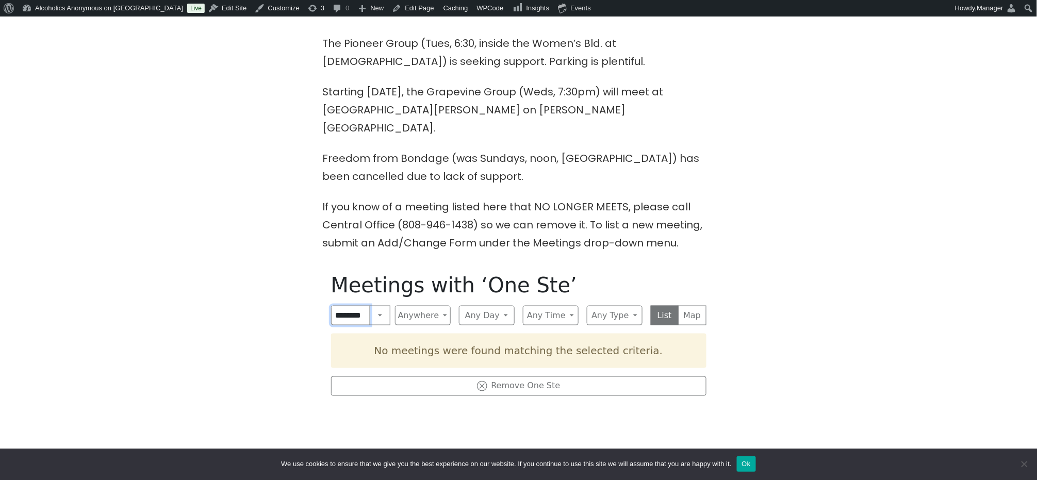
scroll to position [0, 5]
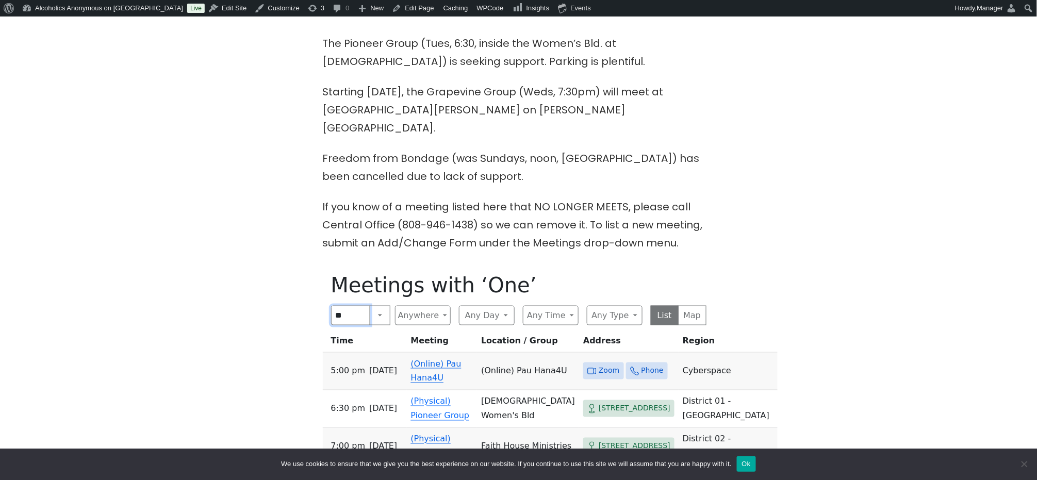
type input "*"
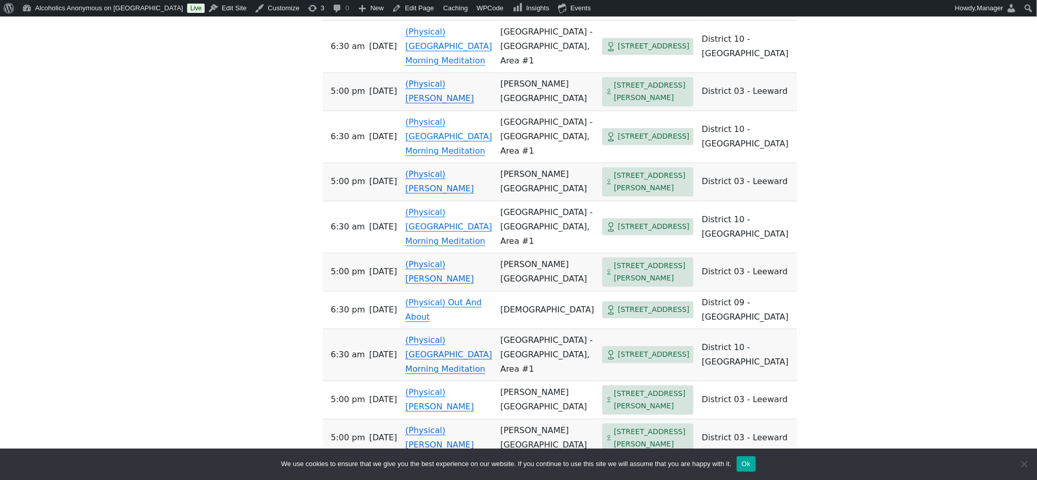
scroll to position [748, 0]
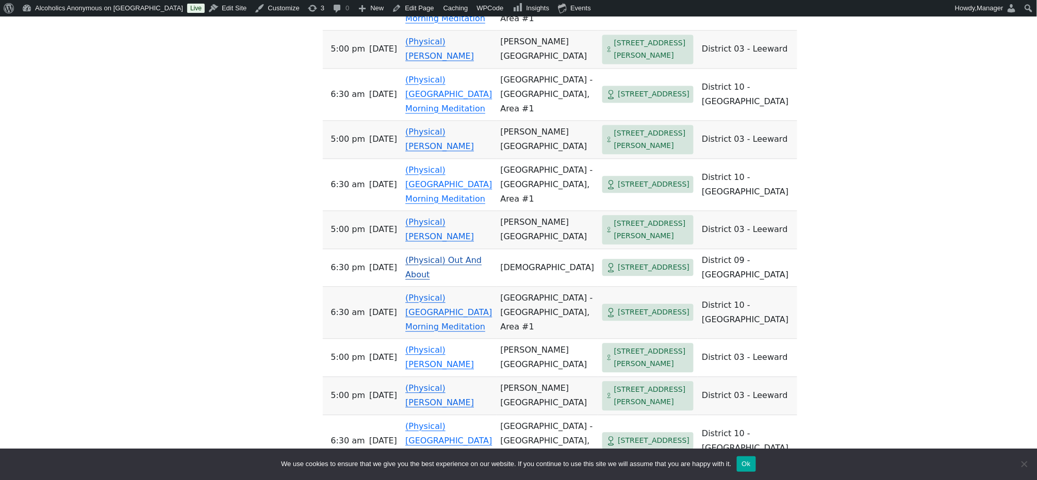
type input "**********"
click at [427, 279] on link "(Physical) Out And About" at bounding box center [443, 267] width 76 height 24
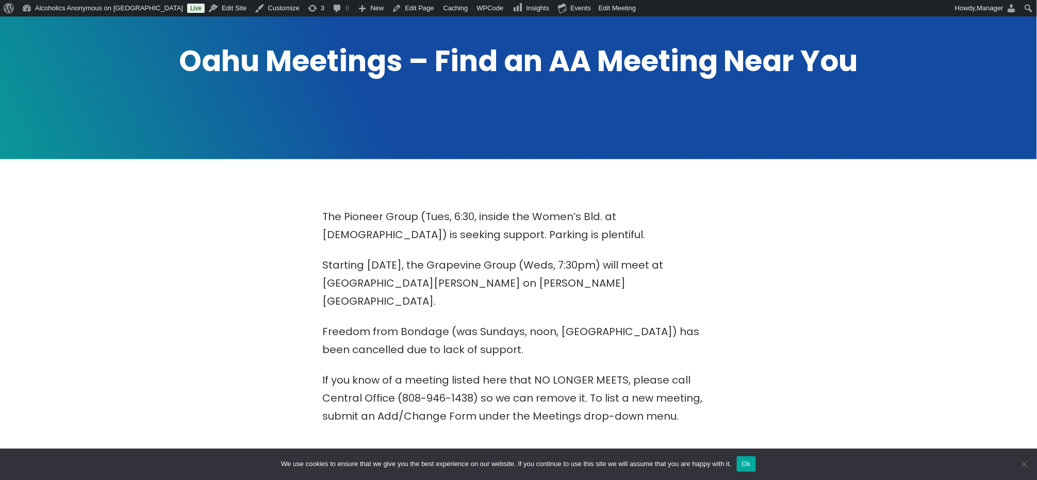
scroll to position [267, 0]
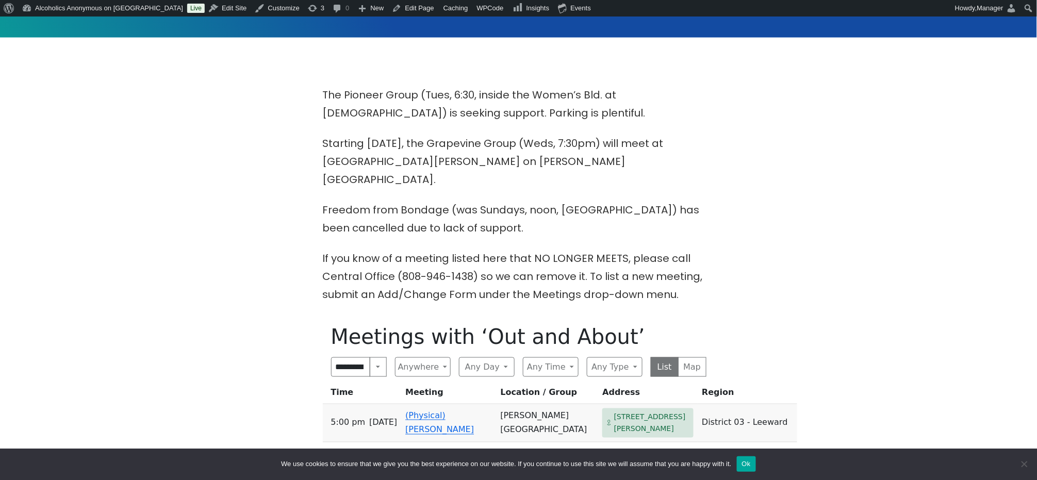
scroll to position [336, 0]
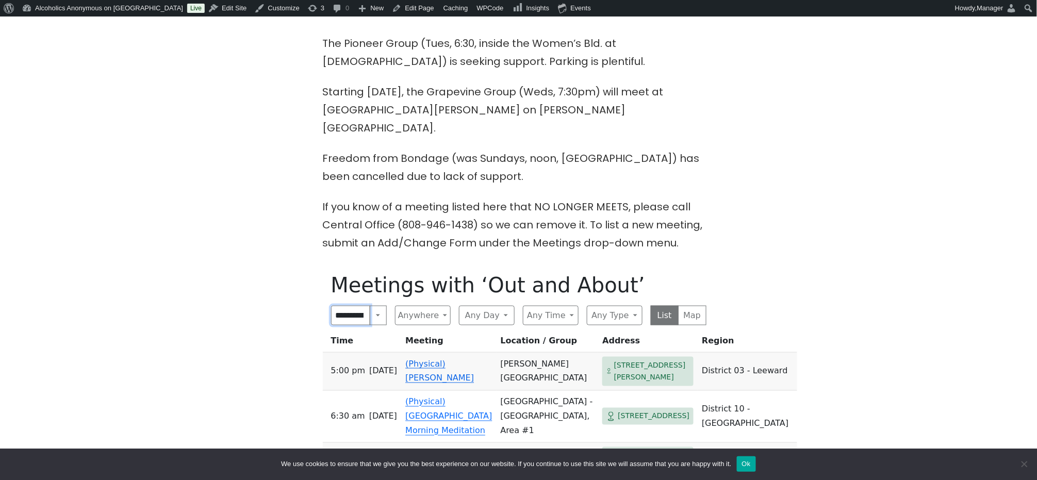
click at [346, 306] on input "**********" at bounding box center [351, 316] width 40 height 20
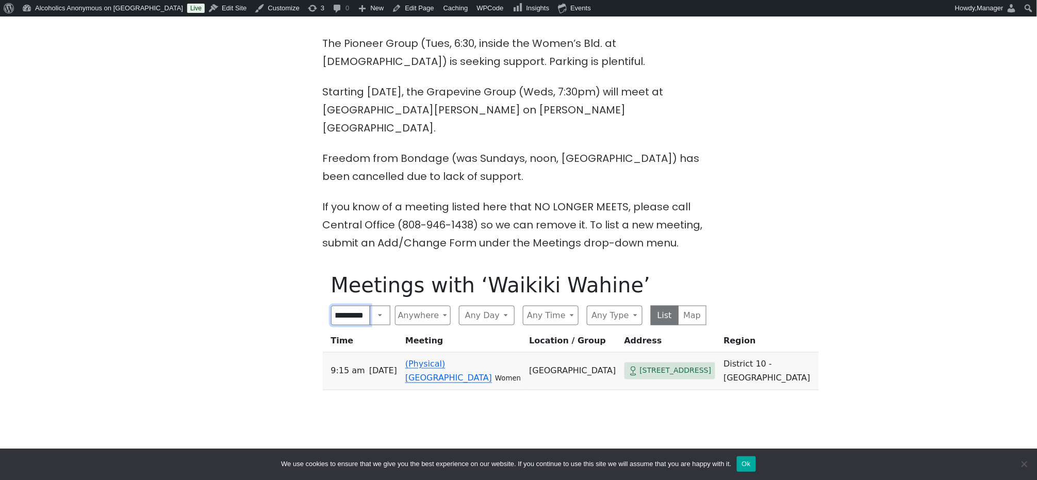
scroll to position [0, 27]
type input "**********"
click at [440, 359] on link "(Physical) [GEOGRAPHIC_DATA]" at bounding box center [448, 371] width 87 height 24
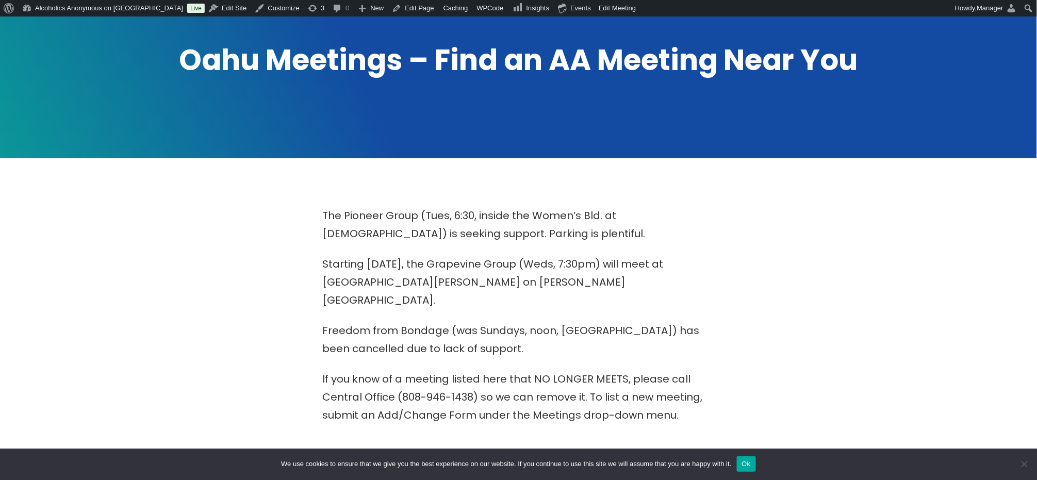
scroll to position [61, 0]
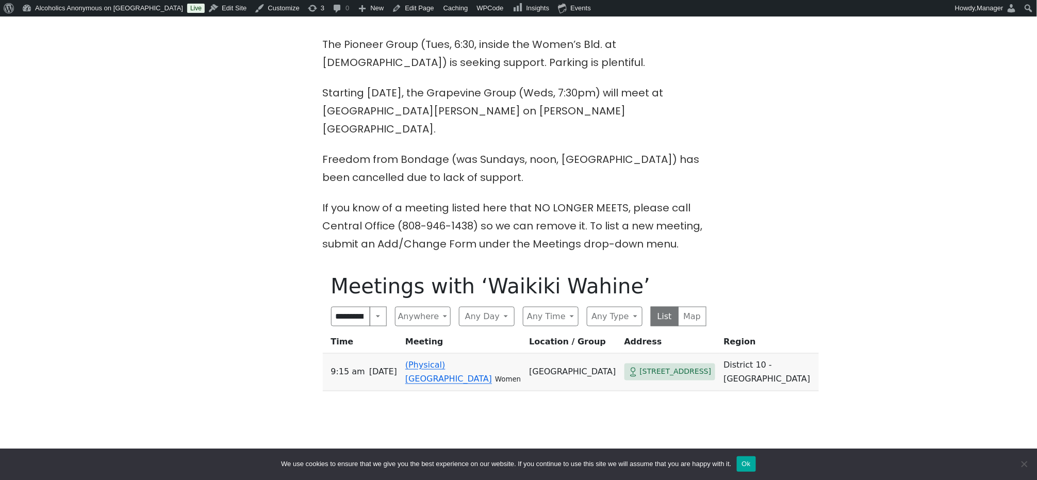
scroll to position [343, 0]
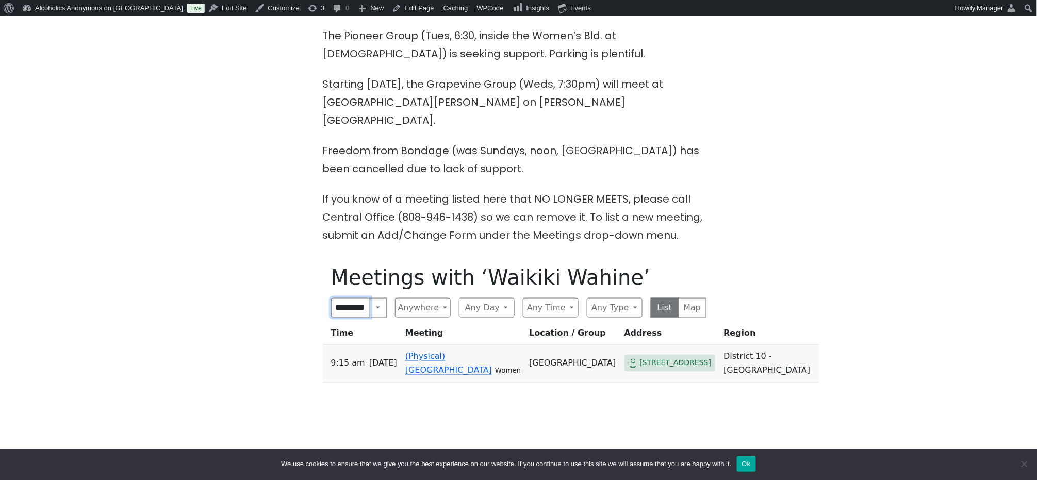
click at [355, 298] on input "**********" at bounding box center [351, 308] width 40 height 20
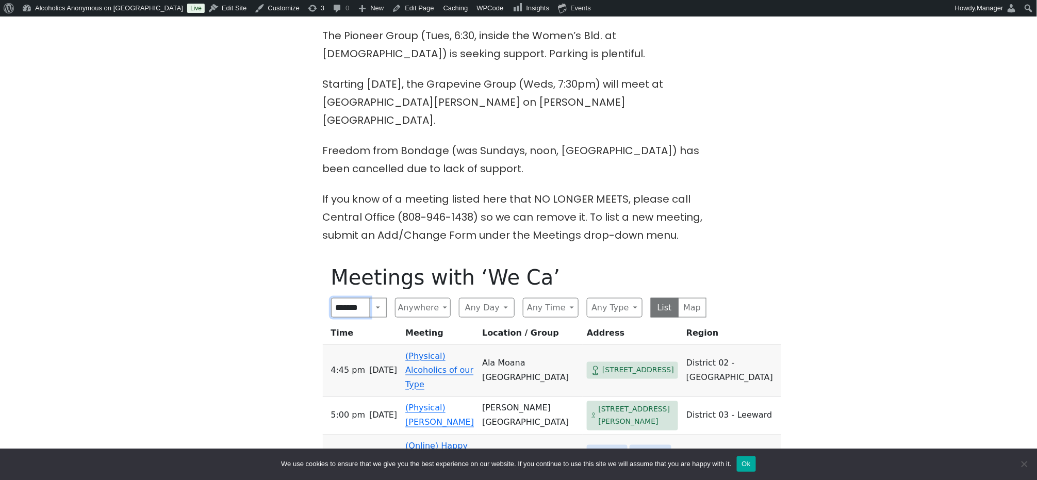
scroll to position [0, 2]
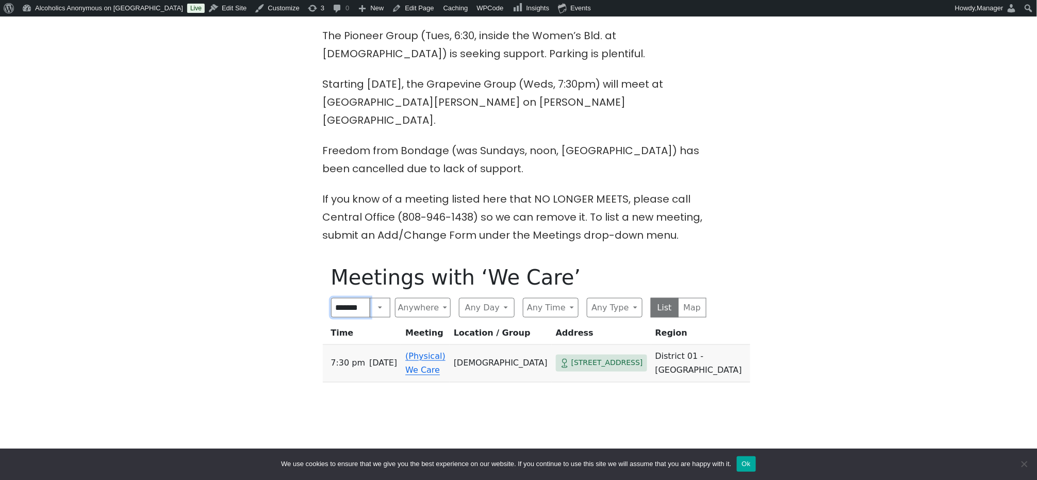
type input "*******"
click at [421, 351] on link "(Physical) We Care" at bounding box center [425, 363] width 40 height 24
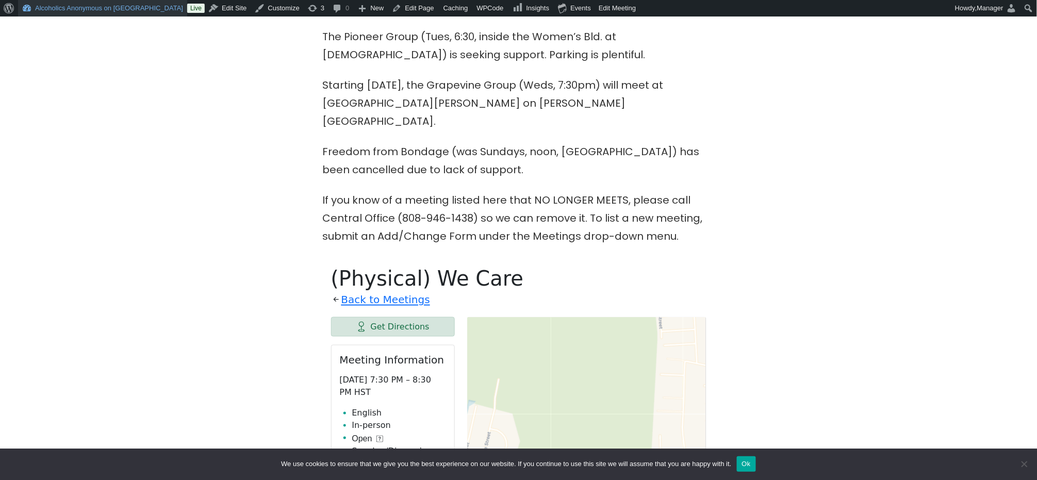
scroll to position [343, 0]
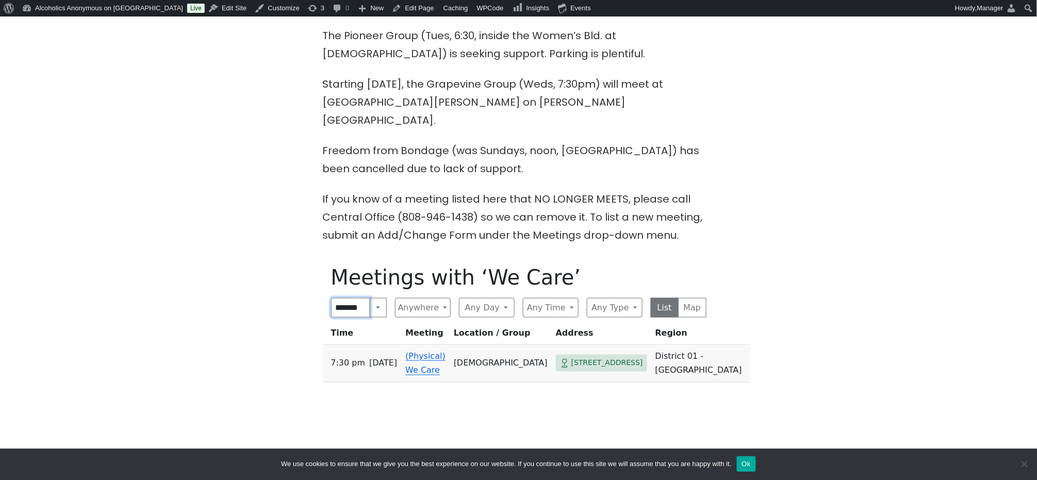
click at [345, 298] on input "*******" at bounding box center [351, 308] width 40 height 20
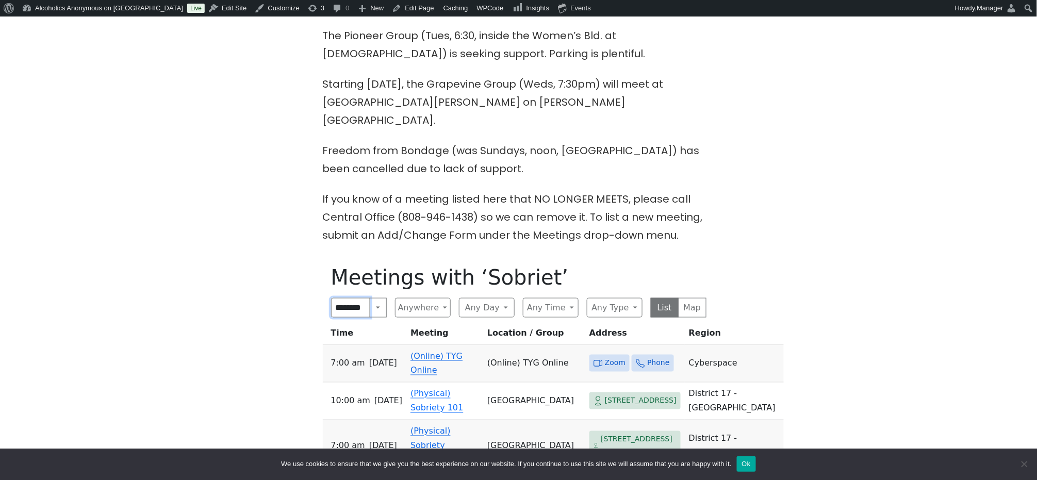
scroll to position [0, 2]
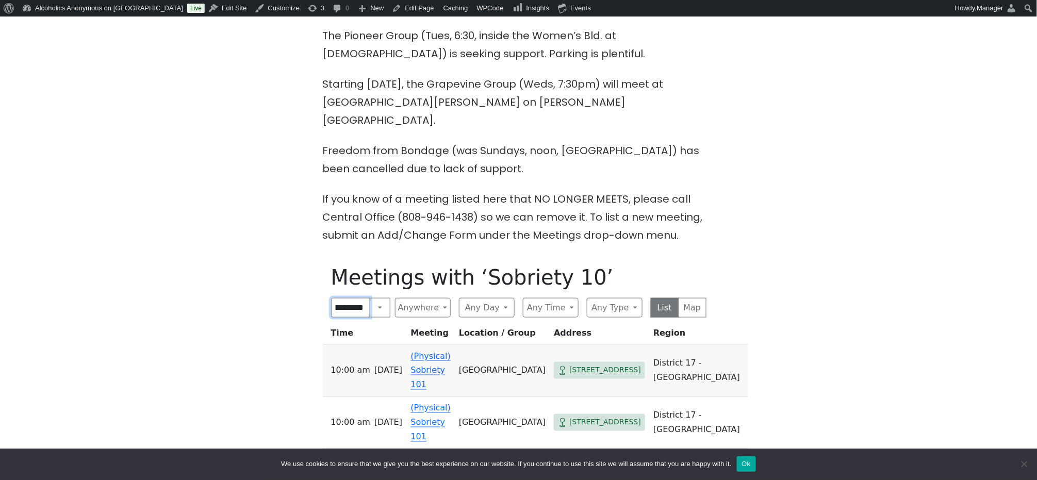
type input "**********"
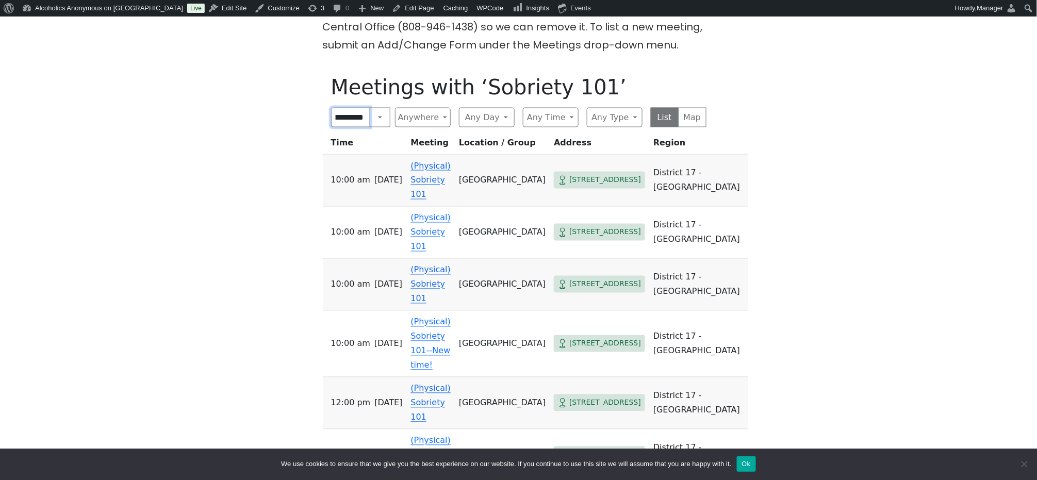
scroll to position [549, 0]
